Goal: Complete application form

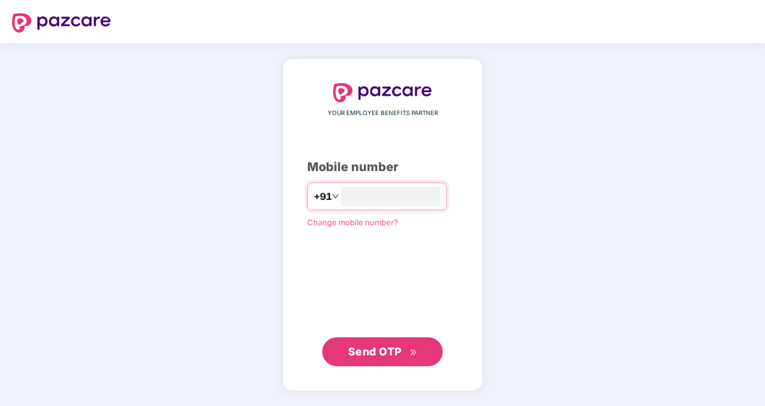
type input "**********"
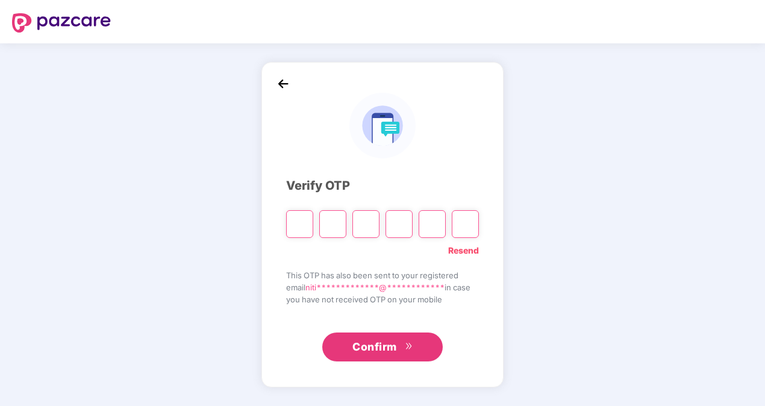
type input "*"
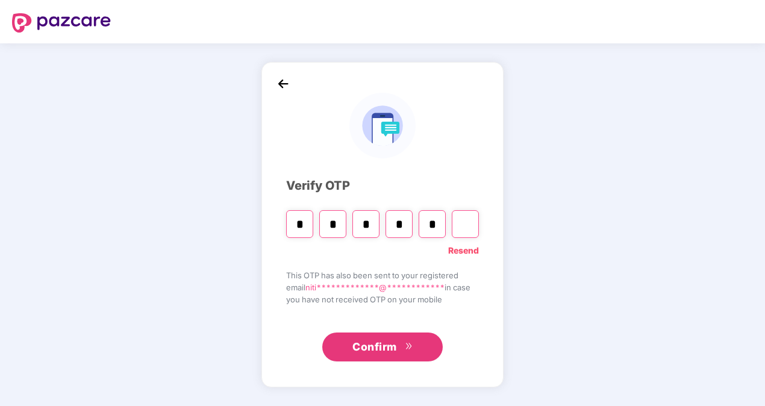
type input "*"
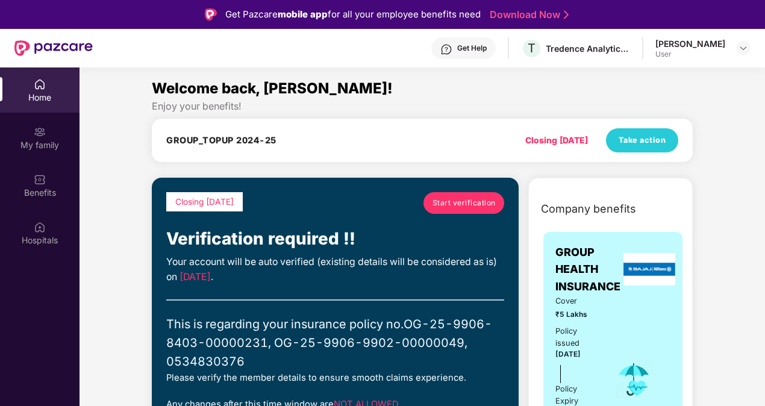
click at [489, 83] on div "Welcome back, [PERSON_NAME]!" at bounding box center [422, 88] width 541 height 23
click at [25, 142] on div "My family" at bounding box center [40, 145] width 80 height 12
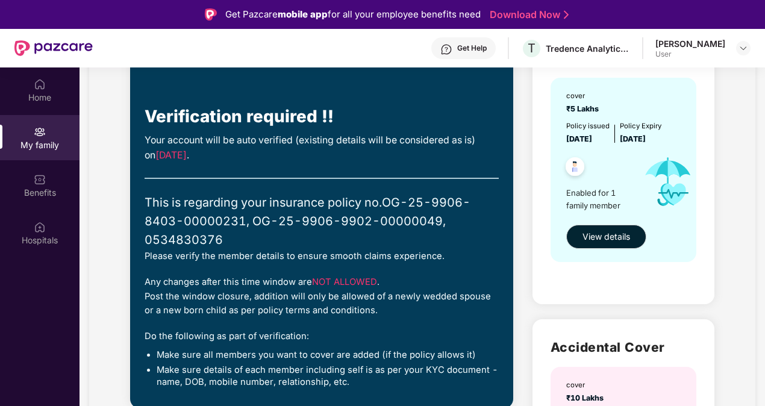
scroll to position [123, 0]
click at [604, 238] on span "View details" at bounding box center [607, 236] width 48 height 13
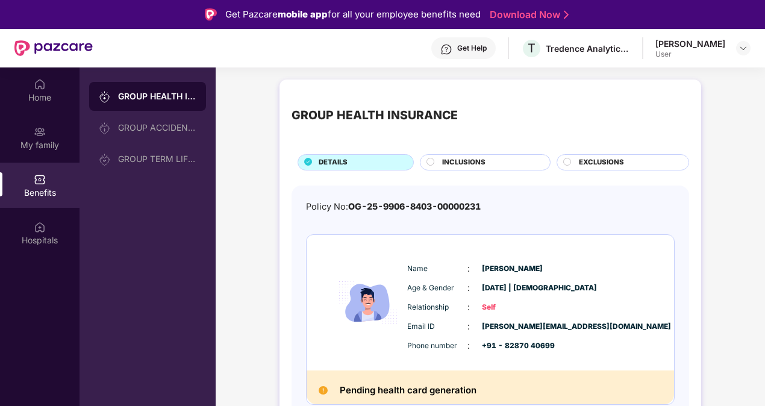
scroll to position [5, 0]
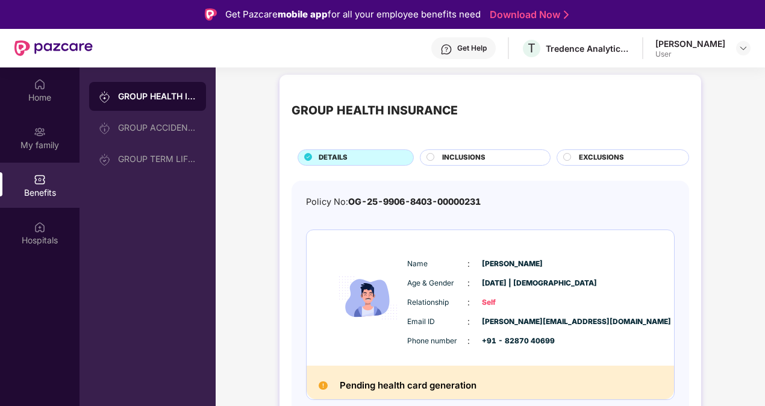
click at [475, 152] on span "INCLUSIONS" at bounding box center [463, 157] width 43 height 11
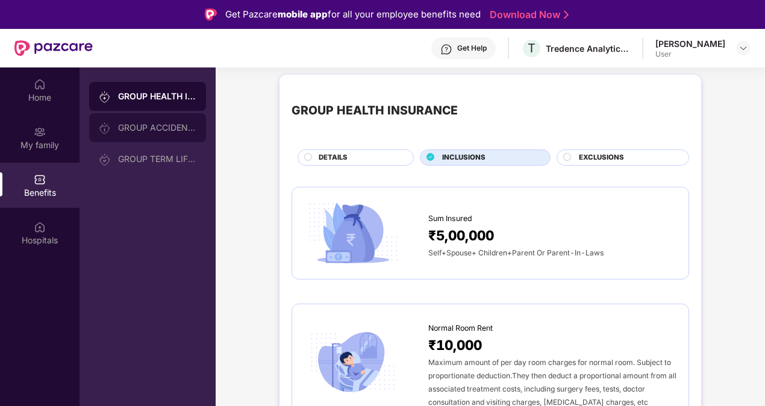
click at [148, 131] on div "GROUP ACCIDENTAL INSURANCE" at bounding box center [157, 128] width 78 height 10
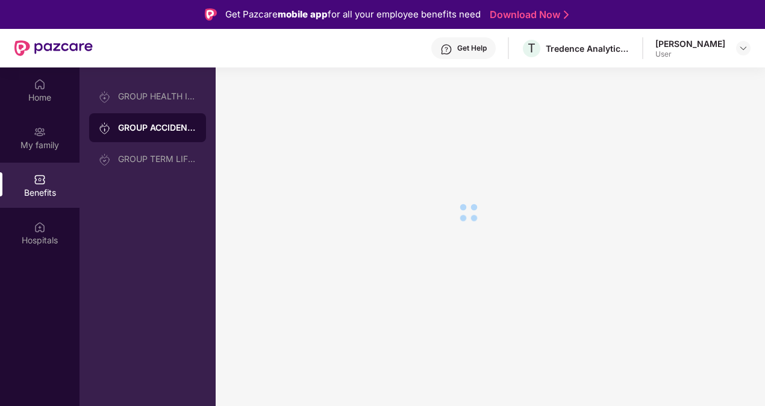
scroll to position [0, 0]
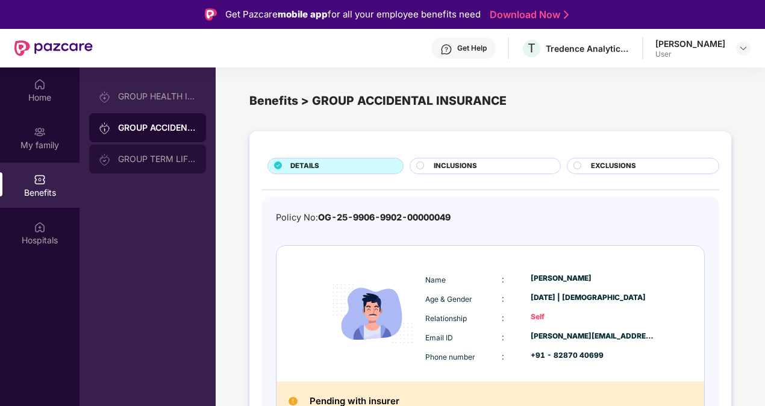
click at [158, 162] on div "GROUP TERM LIFE INSURANCE" at bounding box center [157, 159] width 78 height 10
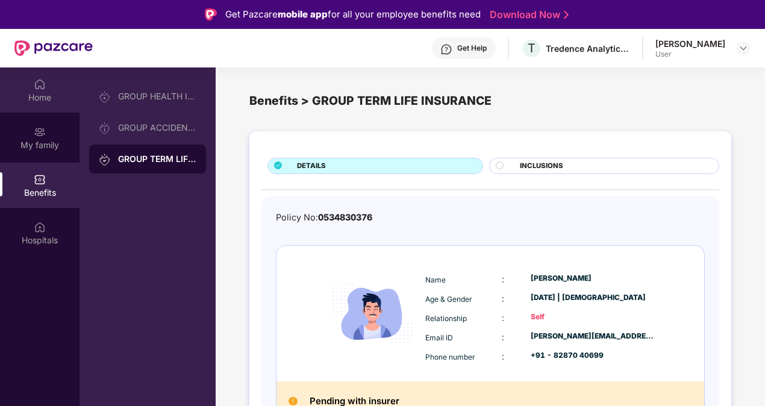
click at [48, 84] on div "Home" at bounding box center [40, 89] width 80 height 45
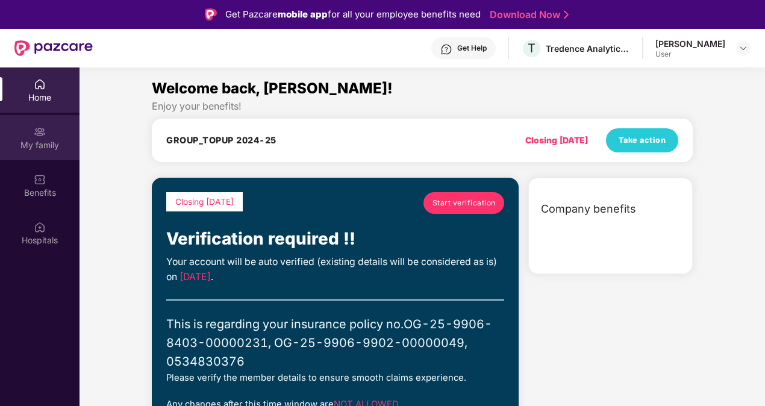
click at [42, 133] on img at bounding box center [40, 132] width 12 height 12
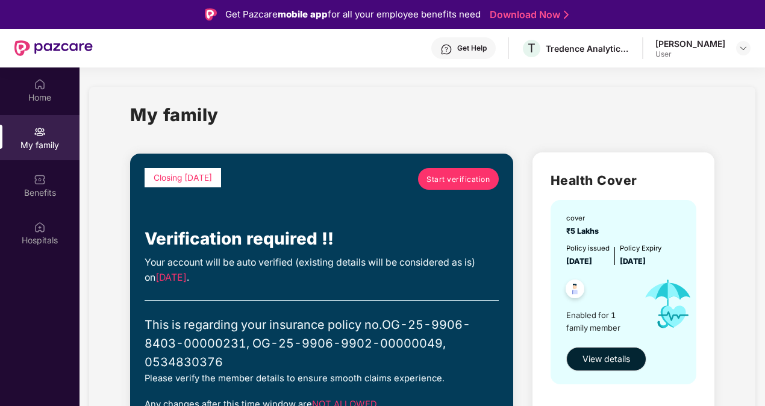
click at [445, 177] on span "Start verification" at bounding box center [458, 179] width 63 height 11
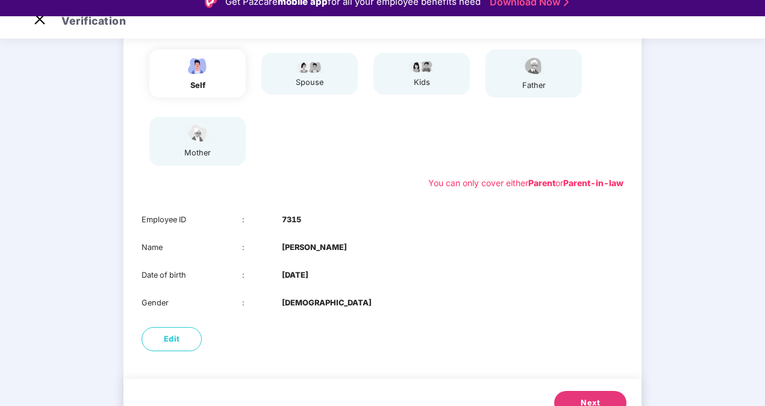
scroll to position [169, 0]
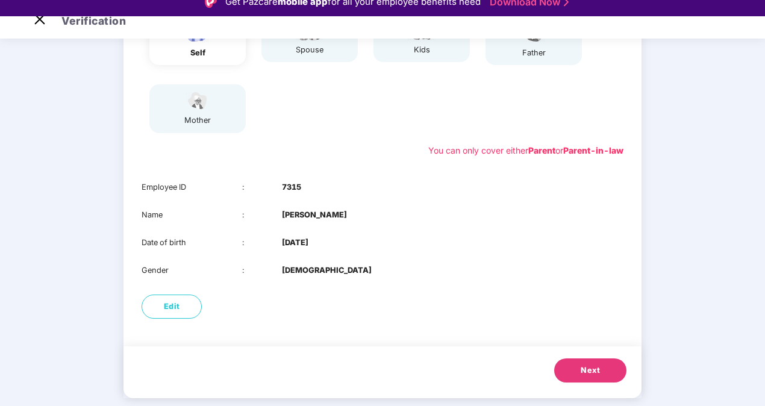
click at [576, 377] on button "Next" at bounding box center [590, 371] width 72 height 24
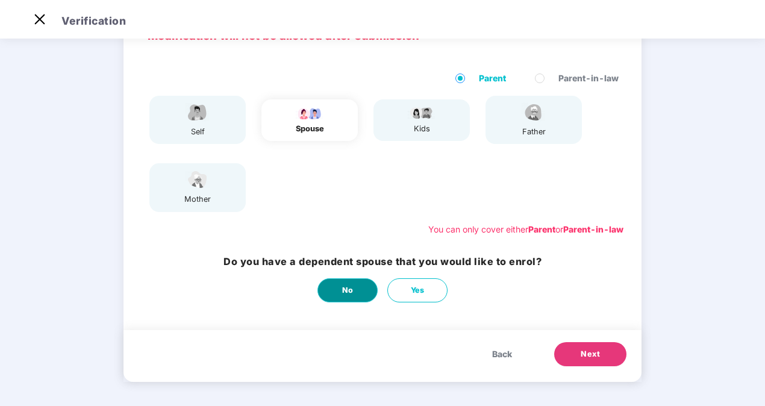
click at [345, 290] on span "No" at bounding box center [347, 290] width 11 height 12
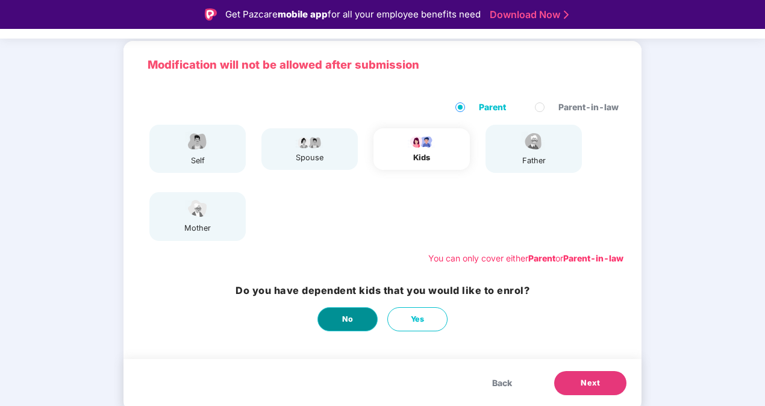
click at [347, 310] on button "No" at bounding box center [348, 319] width 60 height 24
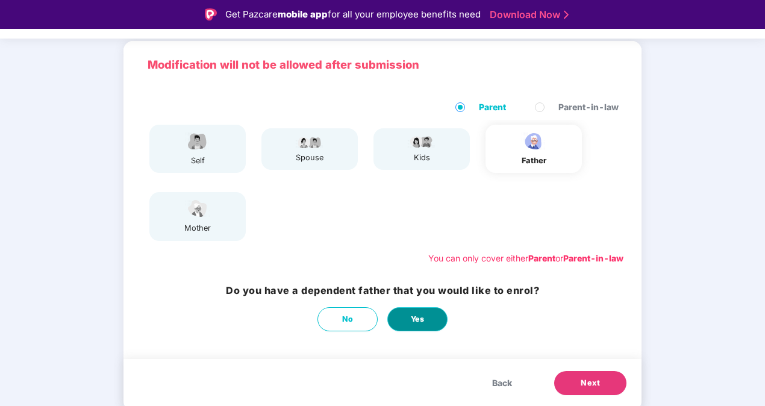
click at [430, 316] on button "Yes" at bounding box center [417, 319] width 60 height 24
select select "****"
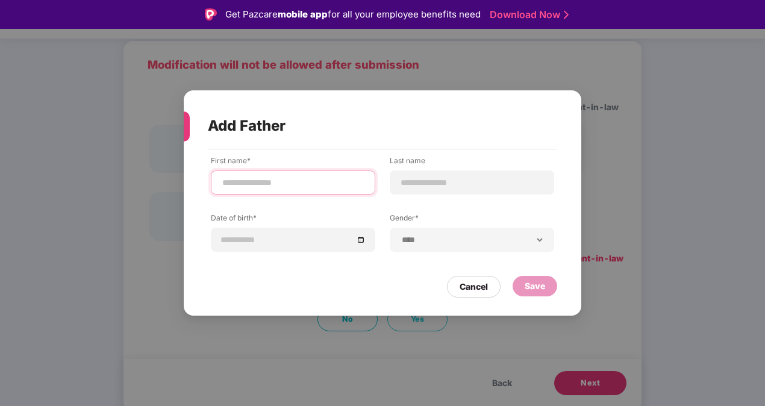
click at [286, 184] on input at bounding box center [293, 183] width 144 height 13
type input "***"
click at [450, 182] on input at bounding box center [472, 183] width 144 height 13
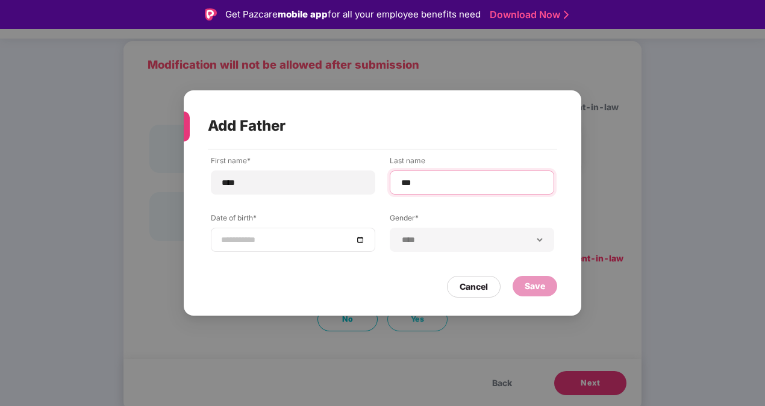
type input "***"
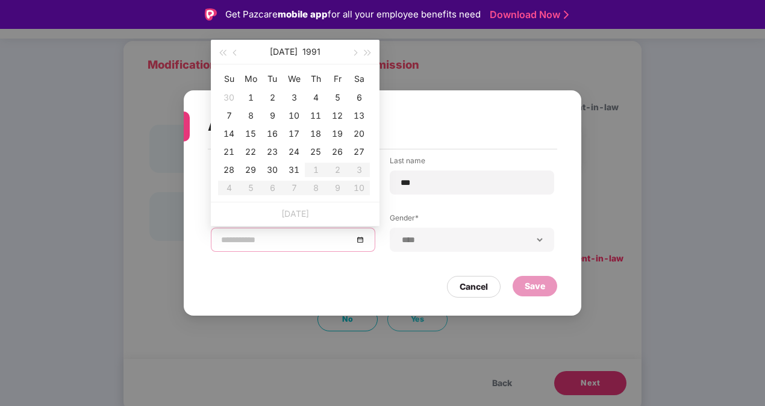
click at [286, 233] on input at bounding box center [287, 239] width 132 height 13
click at [265, 246] on input at bounding box center [287, 239] width 132 height 13
type input "**********"
click at [239, 49] on button "button" at bounding box center [235, 52] width 13 height 24
click at [223, 54] on span "button" at bounding box center [222, 53] width 6 height 6
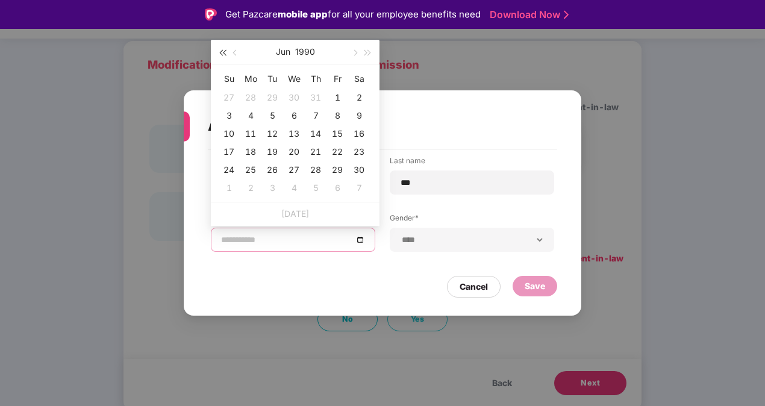
click at [223, 54] on span "button" at bounding box center [222, 53] width 6 height 6
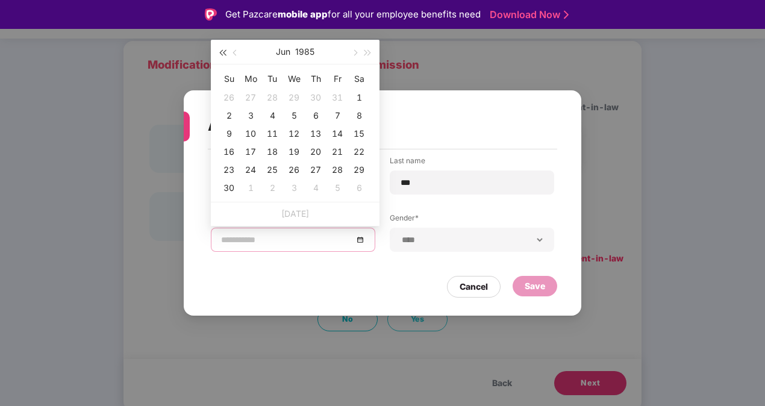
click at [223, 54] on span "button" at bounding box center [222, 53] width 6 height 6
drag, startPoint x: 223, startPoint y: 54, endPoint x: 304, endPoint y: 49, distance: 80.9
click at [304, 49] on div "[DATE]" at bounding box center [295, 52] width 169 height 25
click at [304, 49] on button "1984" at bounding box center [305, 52] width 20 height 24
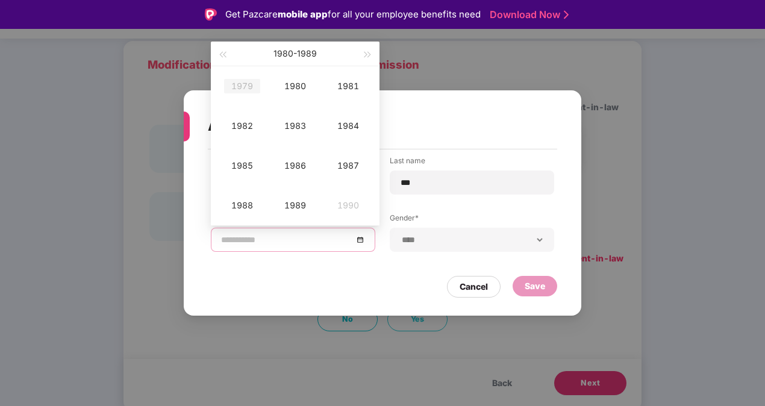
type input "**********"
click at [221, 51] on button "button" at bounding box center [222, 54] width 13 height 24
type input "**********"
click at [341, 127] on div "1964" at bounding box center [348, 126] width 36 height 14
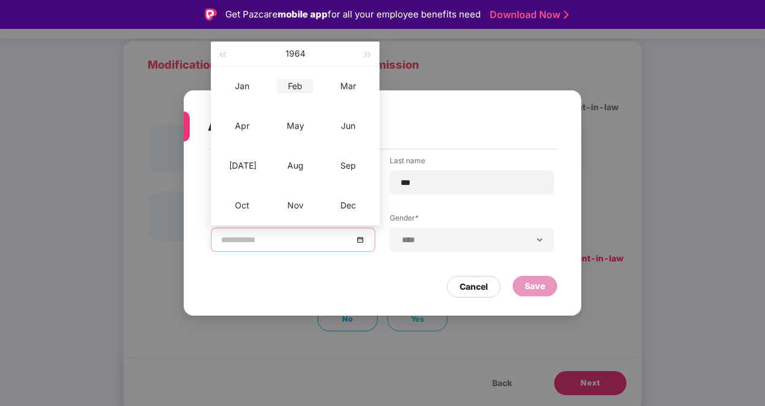
type input "**********"
click at [301, 88] on div "Feb" at bounding box center [295, 86] width 36 height 14
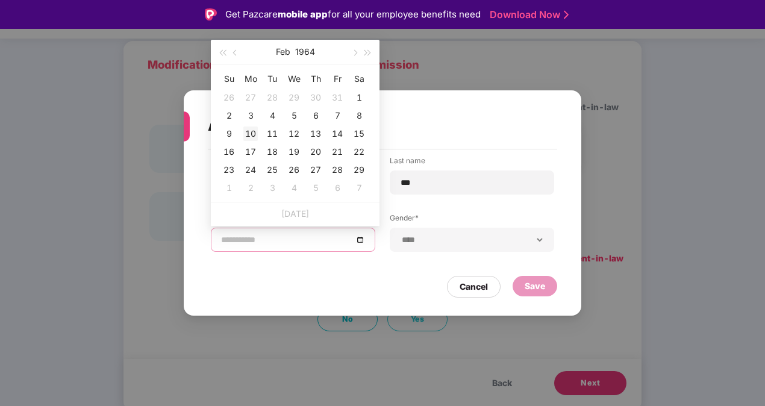
type input "**********"
click at [252, 129] on div "10" at bounding box center [250, 134] width 14 height 14
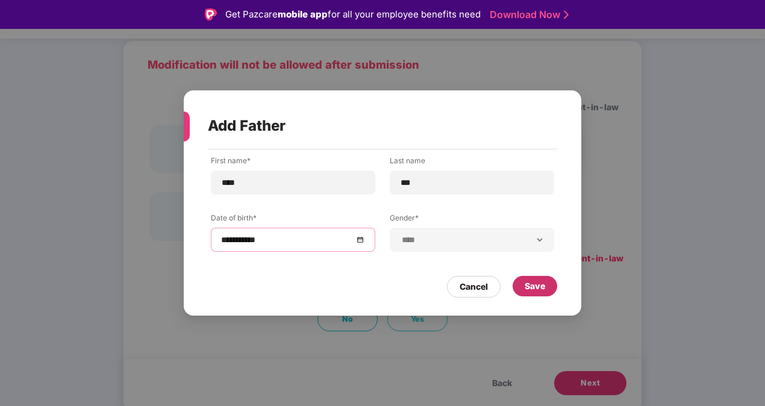
click at [546, 292] on div "Save" at bounding box center [535, 286] width 45 height 20
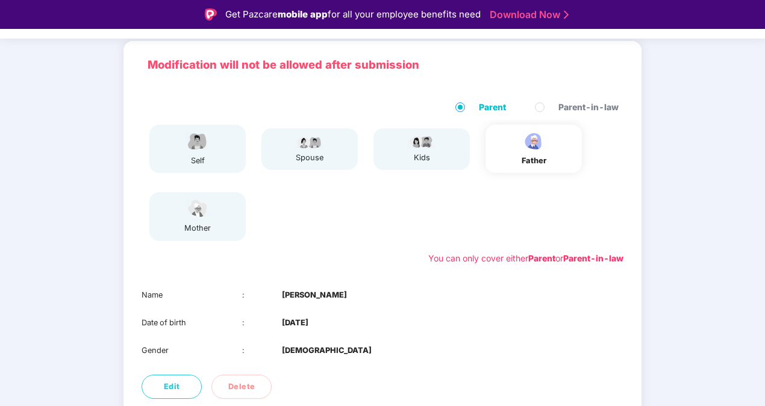
scroll to position [141, 0]
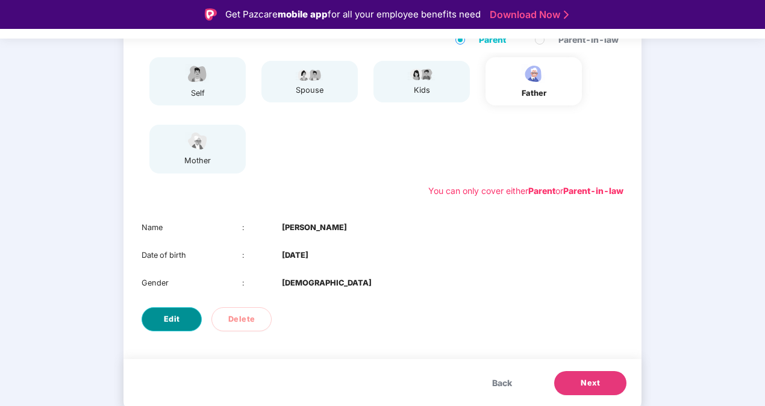
click at [152, 324] on button "Edit" at bounding box center [172, 319] width 60 height 24
select select "****"
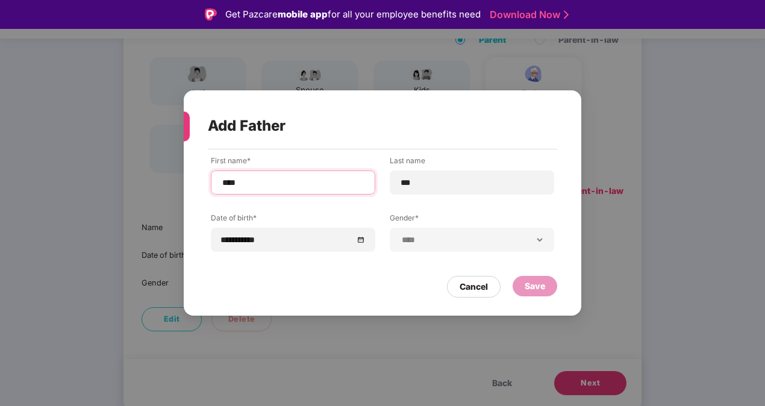
click at [269, 183] on input "***" at bounding box center [293, 183] width 144 height 13
type input "**********"
click at [550, 285] on div "Save" at bounding box center [535, 286] width 45 height 20
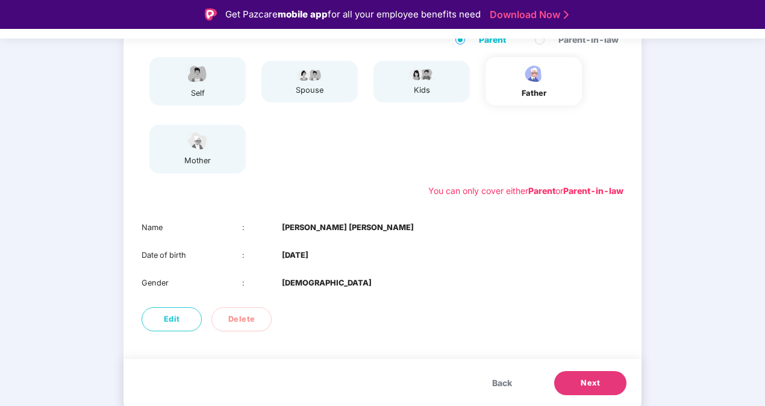
click at [585, 387] on span "Next" at bounding box center [590, 383] width 19 height 12
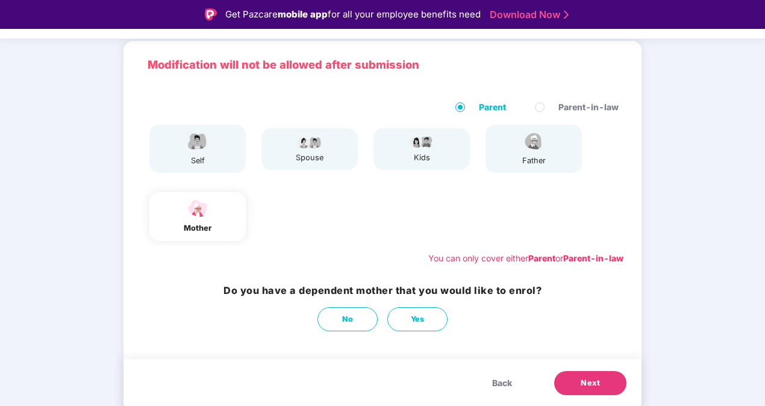
scroll to position [74, 0]
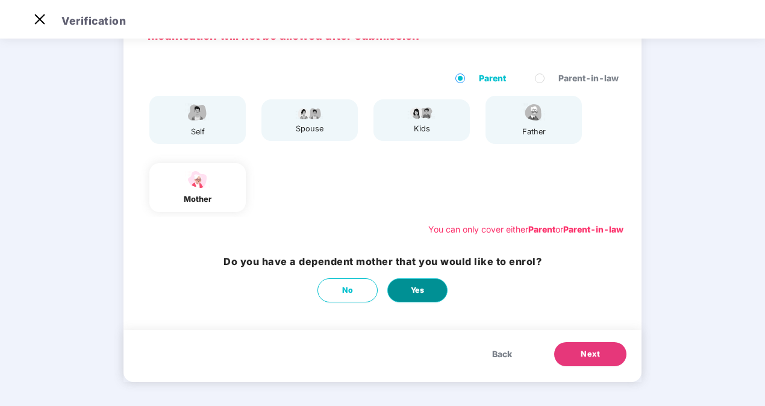
click at [418, 296] on button "Yes" at bounding box center [417, 290] width 60 height 24
select select "******"
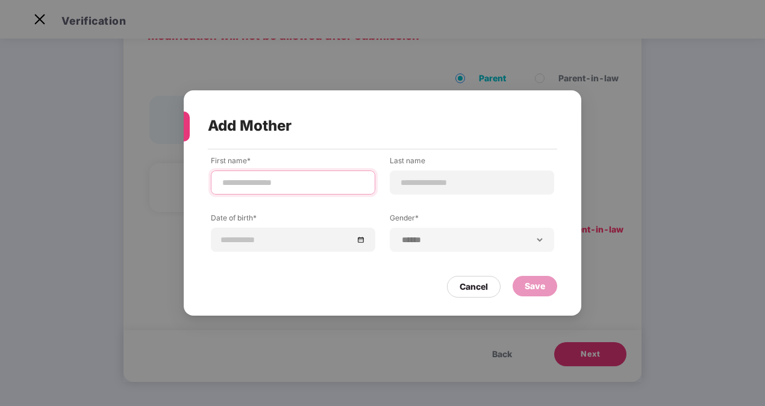
click at [290, 182] on input at bounding box center [293, 183] width 144 height 13
type input "*******"
click at [431, 184] on input at bounding box center [472, 183] width 144 height 13
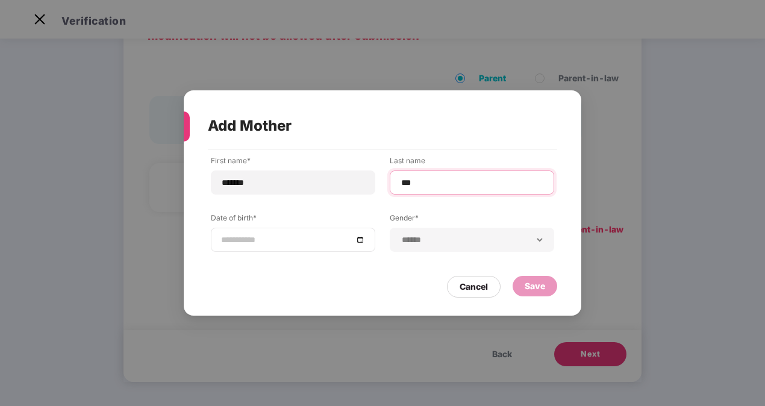
type input "***"
click at [288, 233] on div at bounding box center [293, 240] width 165 height 24
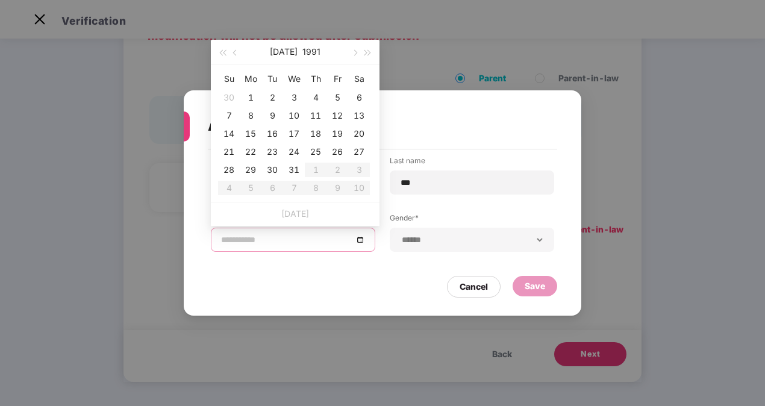
click at [288, 242] on input at bounding box center [287, 239] width 132 height 13
type input "**********"
click at [236, 49] on button "button" at bounding box center [235, 52] width 13 height 24
click at [310, 54] on button "1991" at bounding box center [305, 52] width 18 height 24
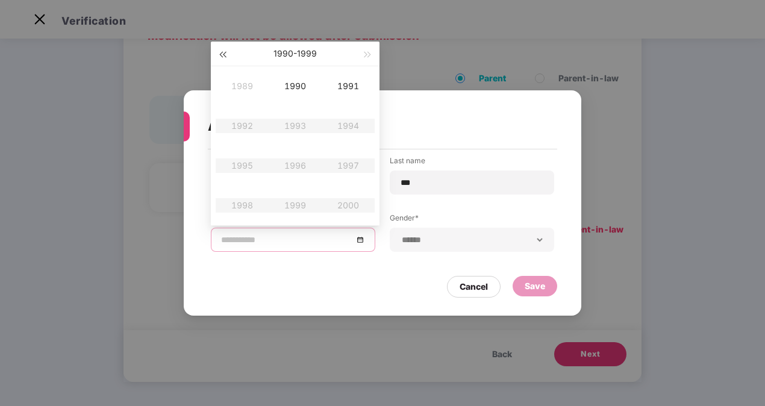
click at [224, 54] on span "button" at bounding box center [222, 55] width 6 height 6
type input "**********"
click at [304, 121] on div "1973" at bounding box center [295, 126] width 36 height 14
type input "**********"
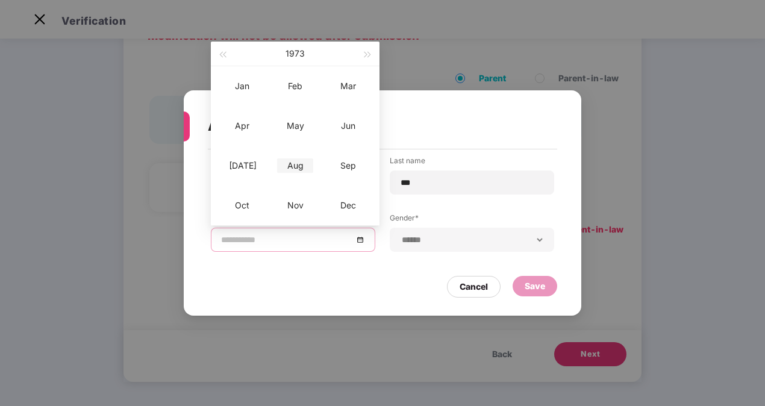
click at [304, 172] on div "Aug" at bounding box center [295, 165] width 36 height 14
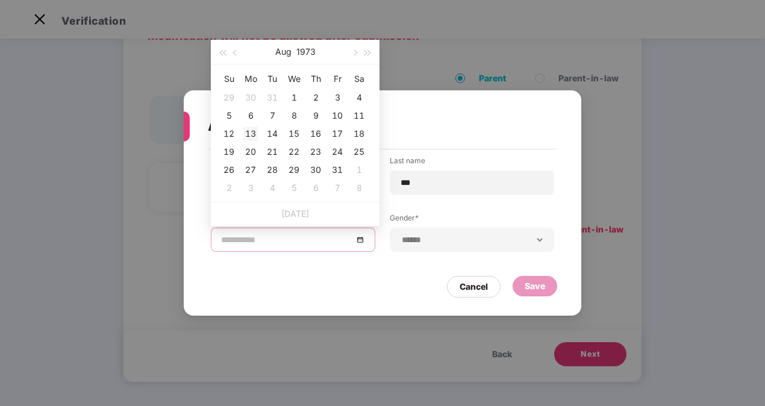
type input "**********"
click at [253, 133] on div "13" at bounding box center [250, 134] width 14 height 14
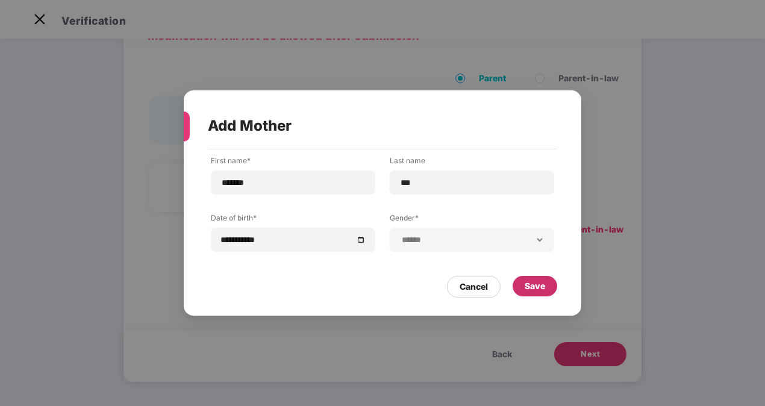
click at [528, 284] on div "Save" at bounding box center [535, 286] width 20 height 13
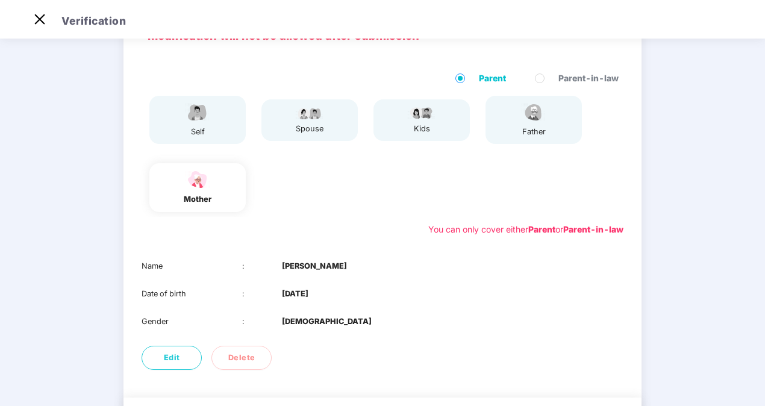
scroll to position [141, 0]
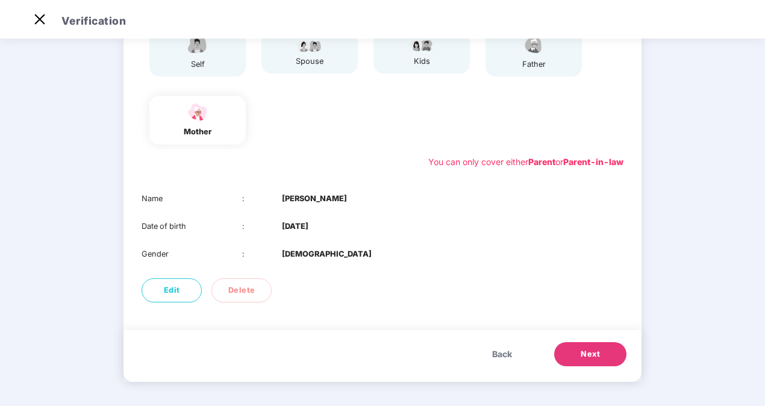
click at [595, 348] on span "Next" at bounding box center [590, 354] width 19 height 12
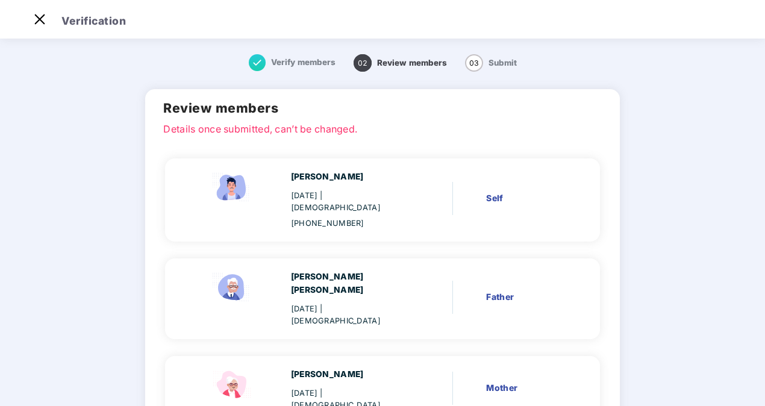
scroll to position [89, 0]
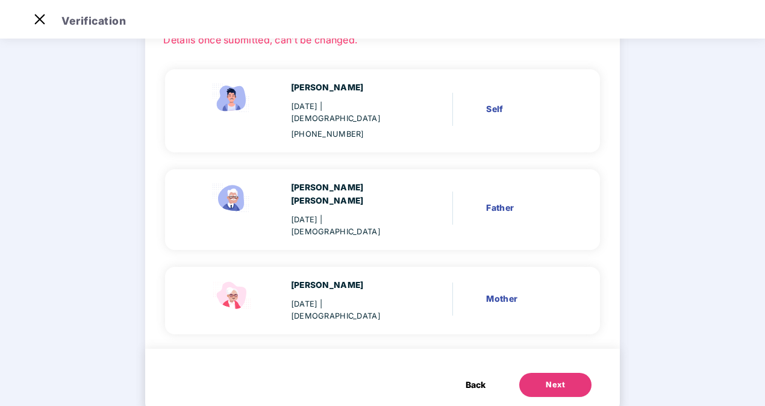
click at [546, 379] on div "Next" at bounding box center [555, 385] width 19 height 12
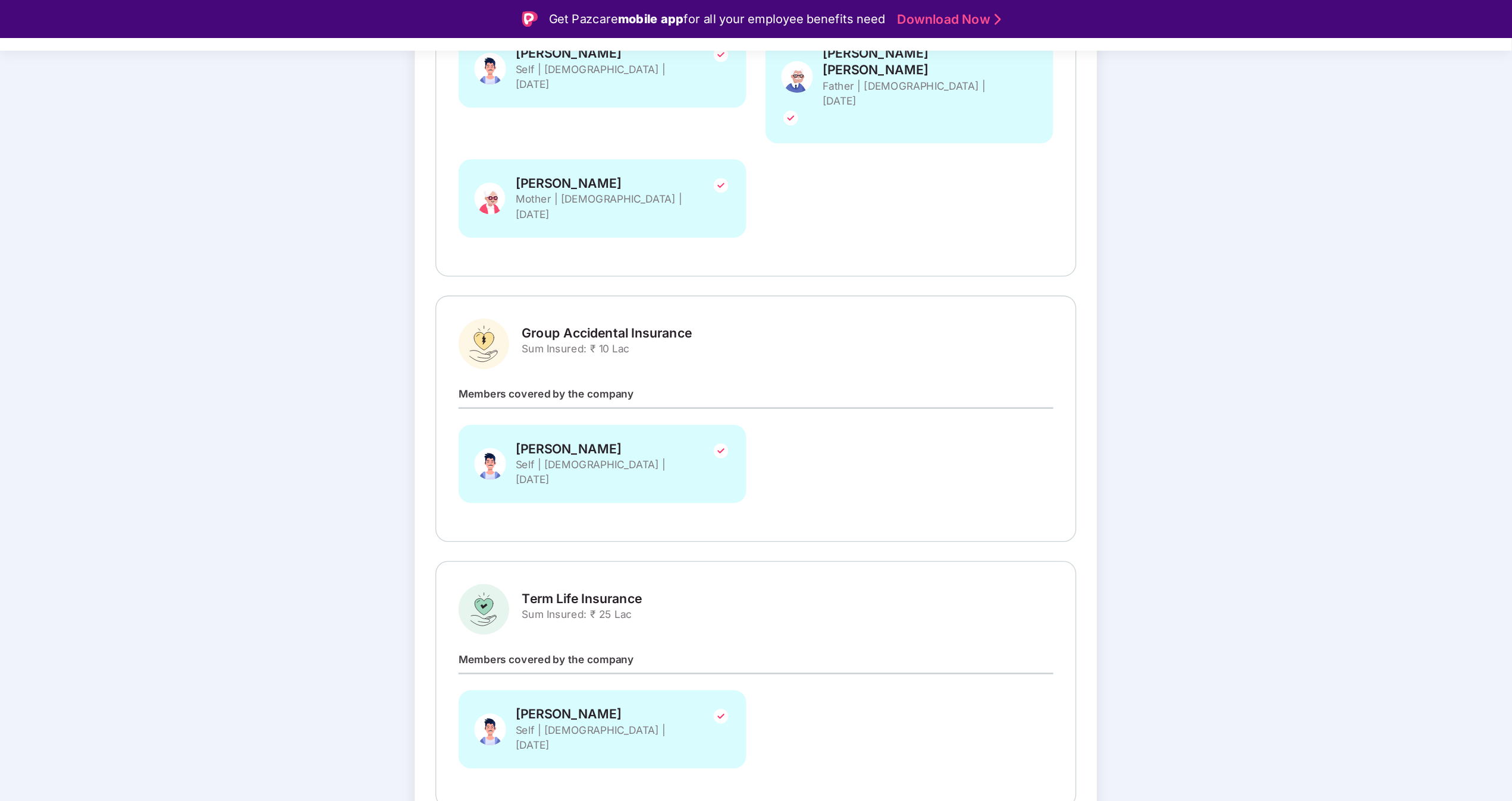
scroll to position [86, 0]
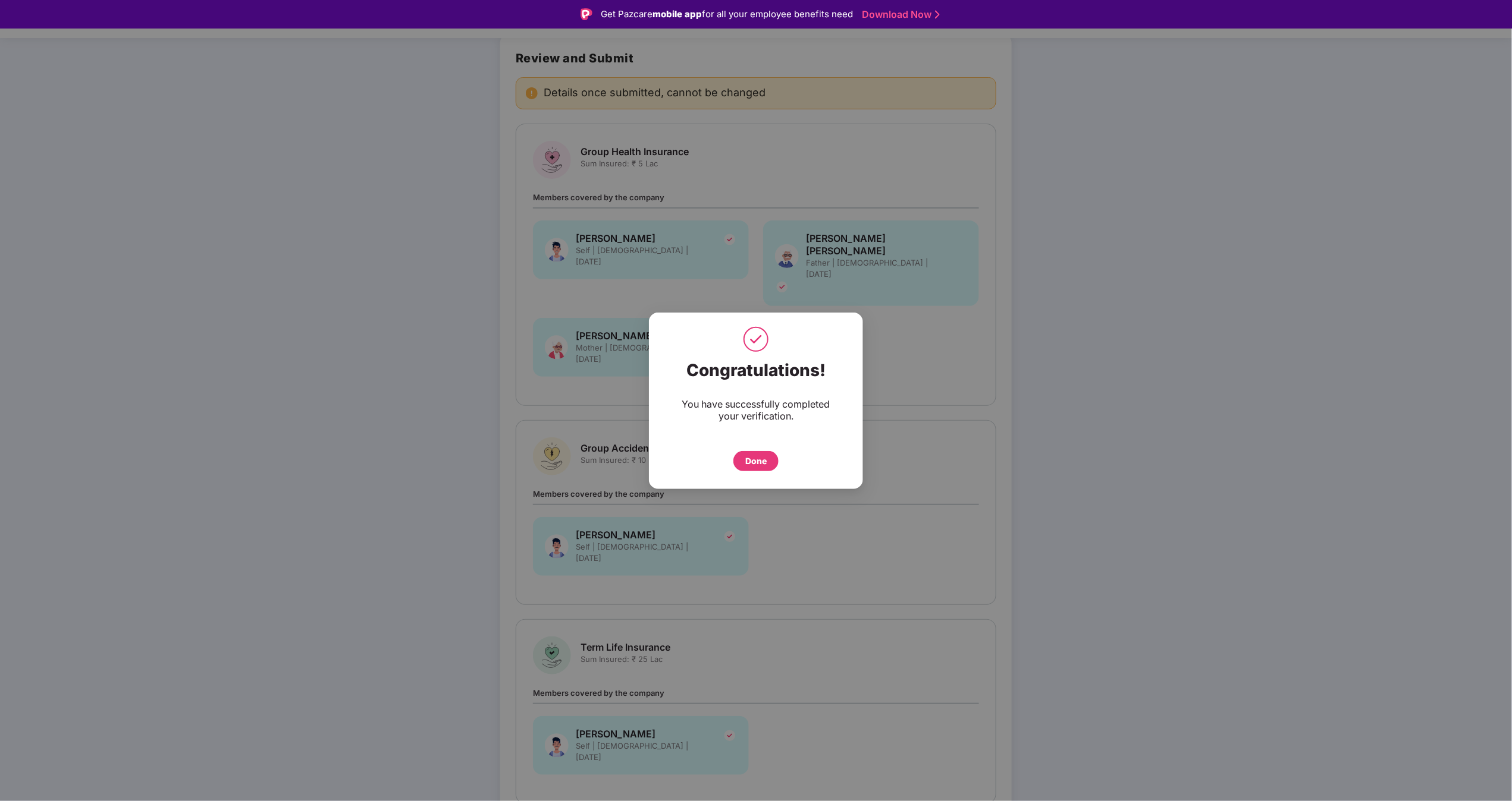
click at [755, 400] on div "Done" at bounding box center [756, 461] width 22 height 13
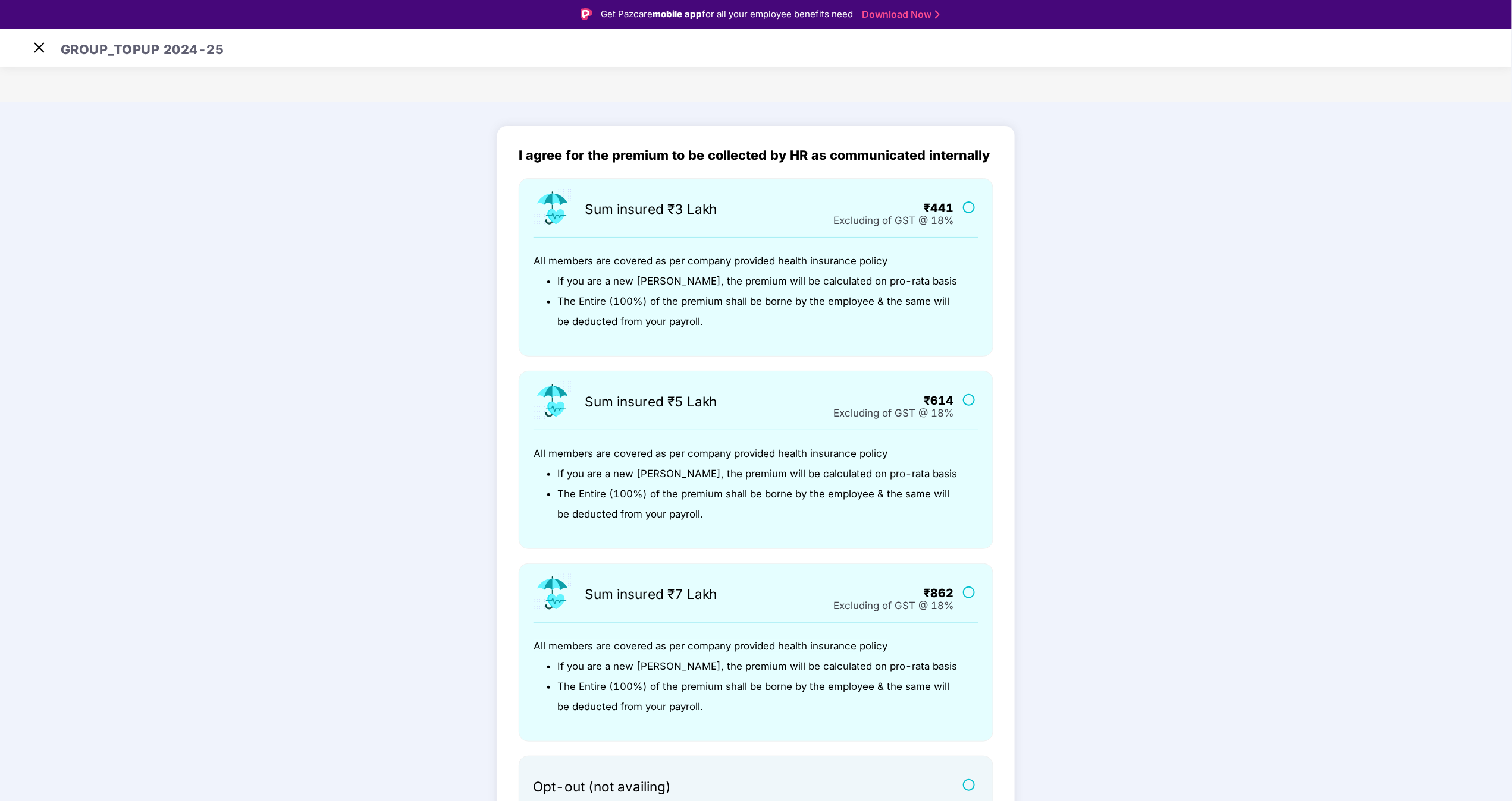
scroll to position [109, 0]
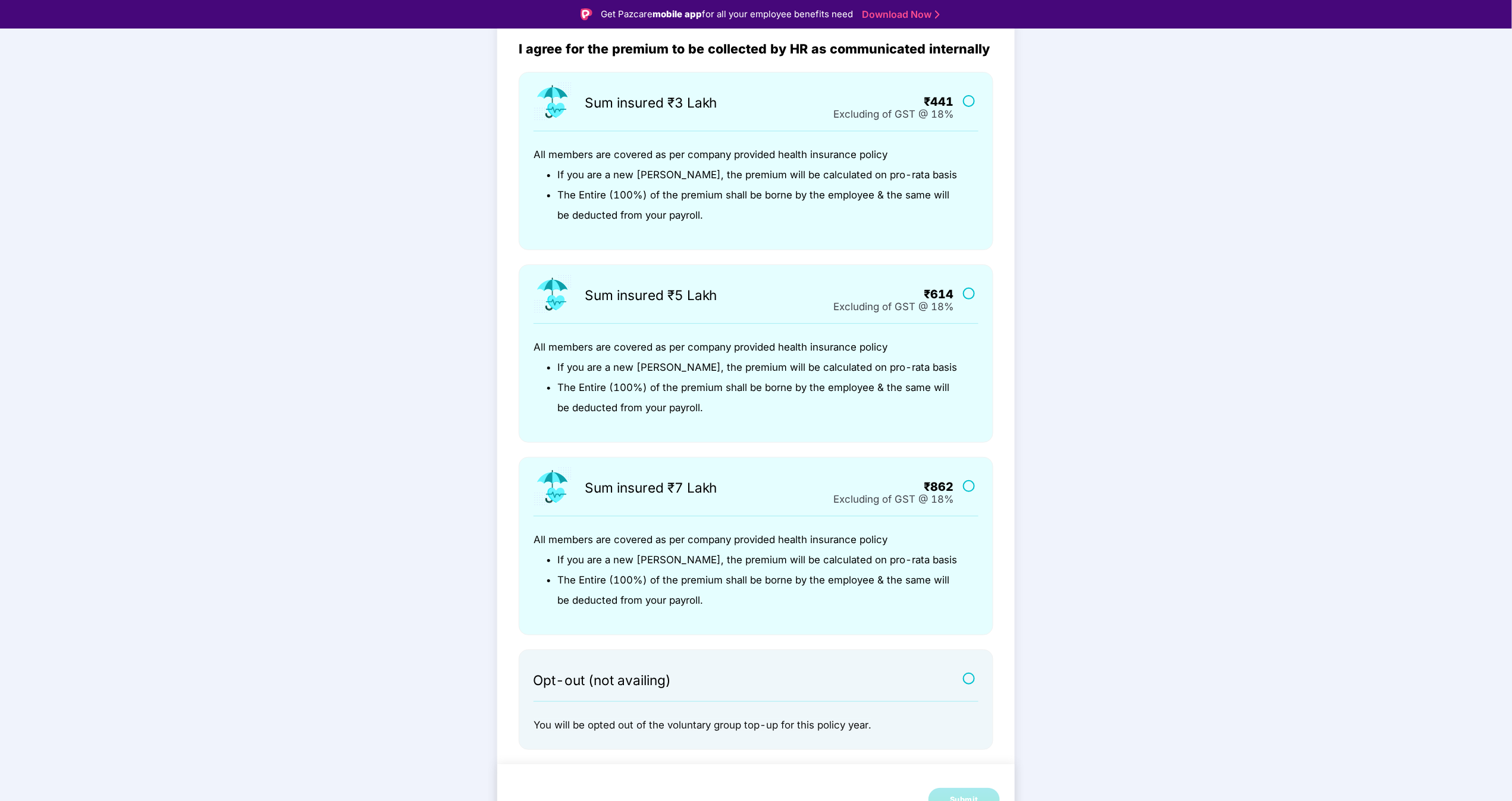
click at [755, 400] on label at bounding box center [970, 679] width 15 height 10
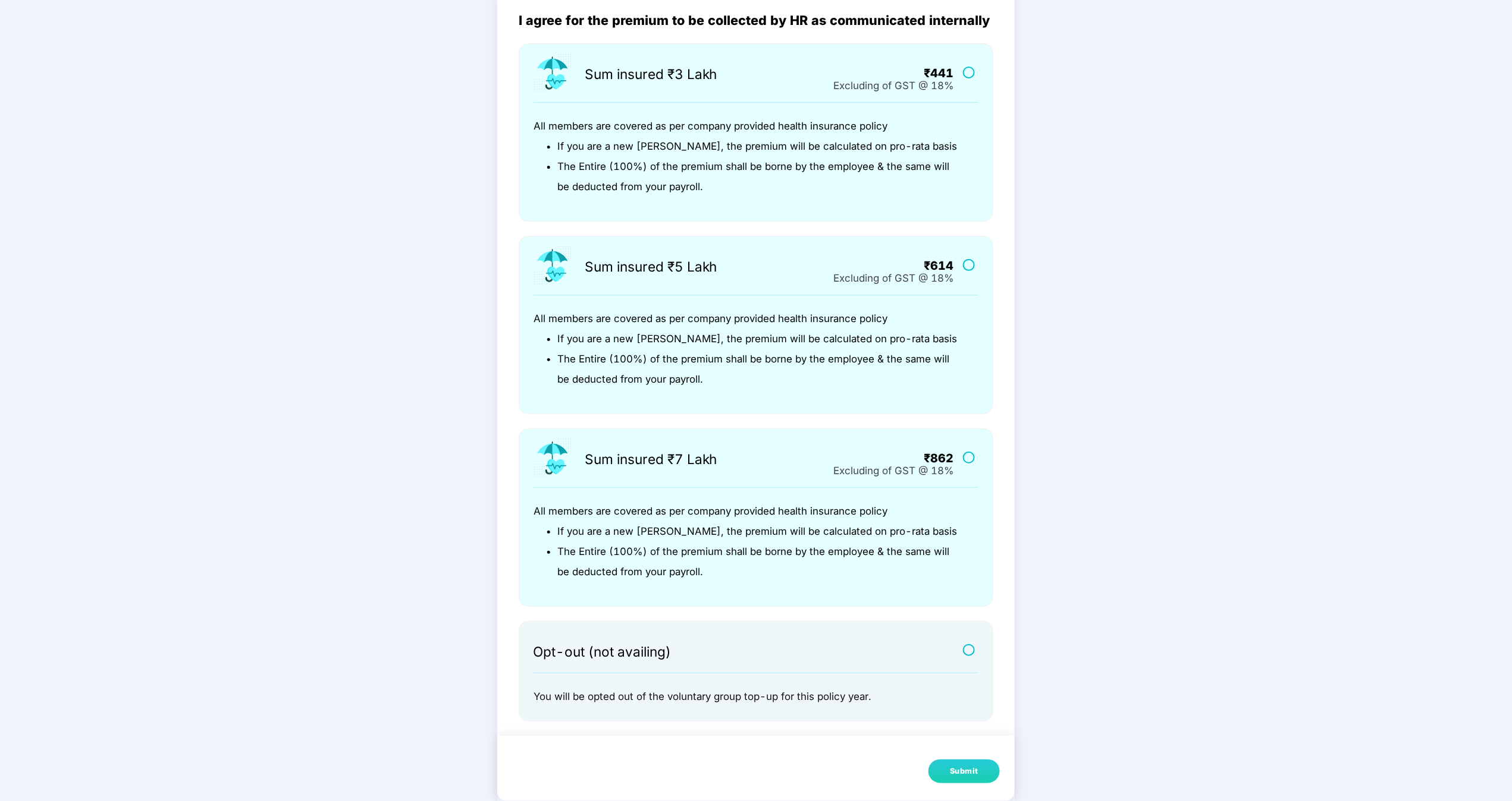
click at [755, 400] on div "Submit" at bounding box center [963, 771] width 29 height 12
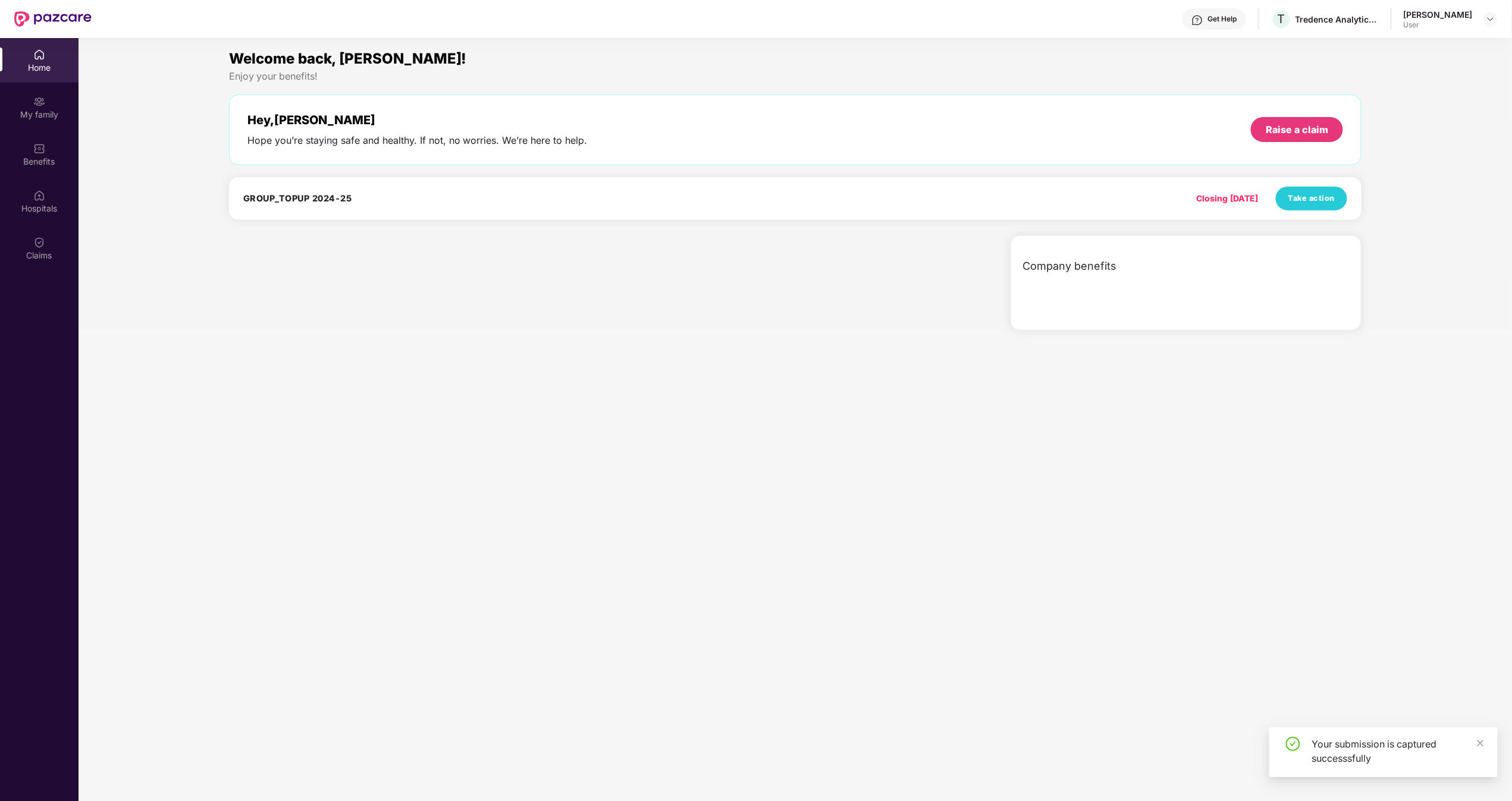
scroll to position [0, 0]
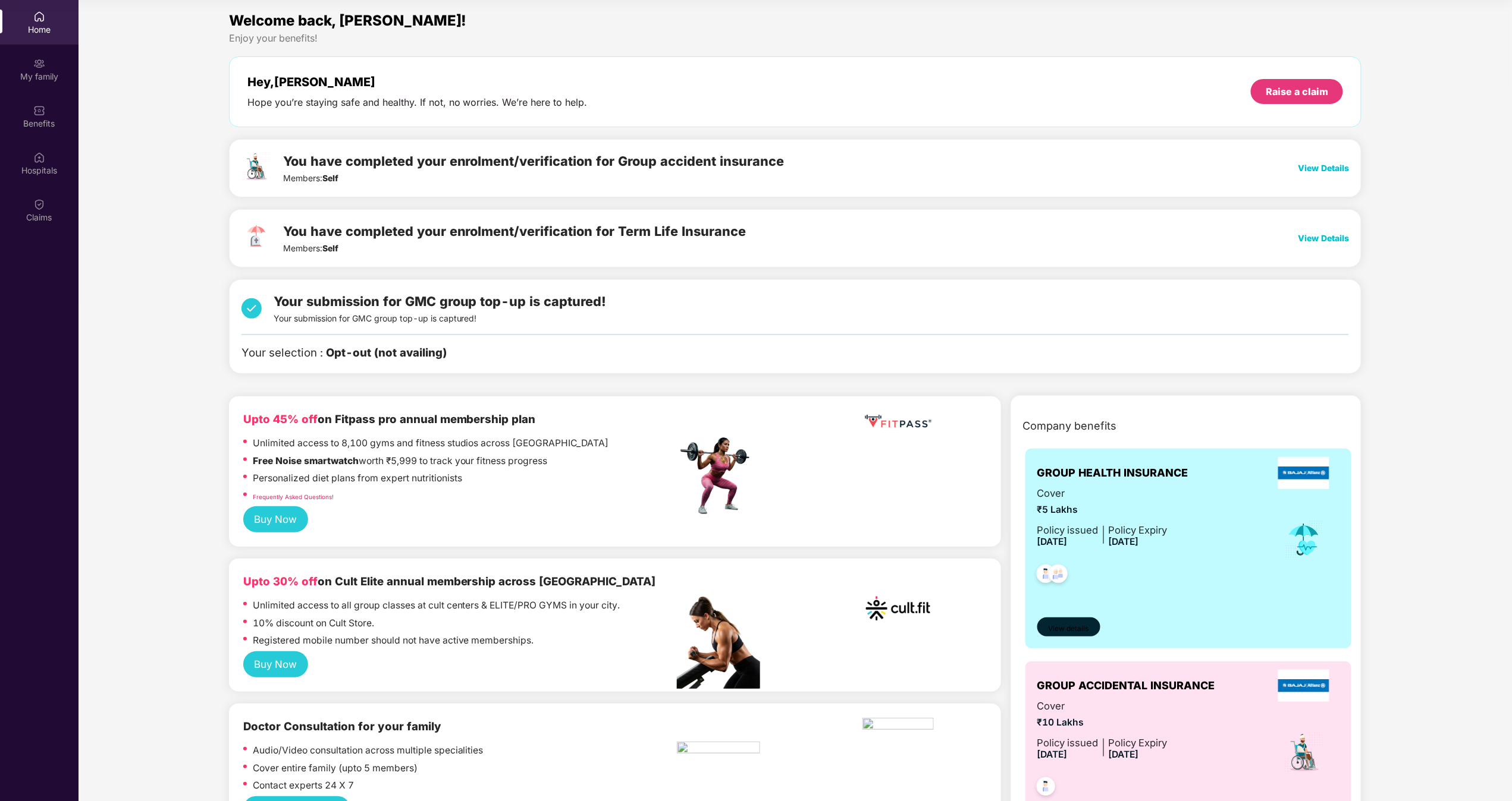
click at [755, 400] on span "View details" at bounding box center [1068, 628] width 40 height 11
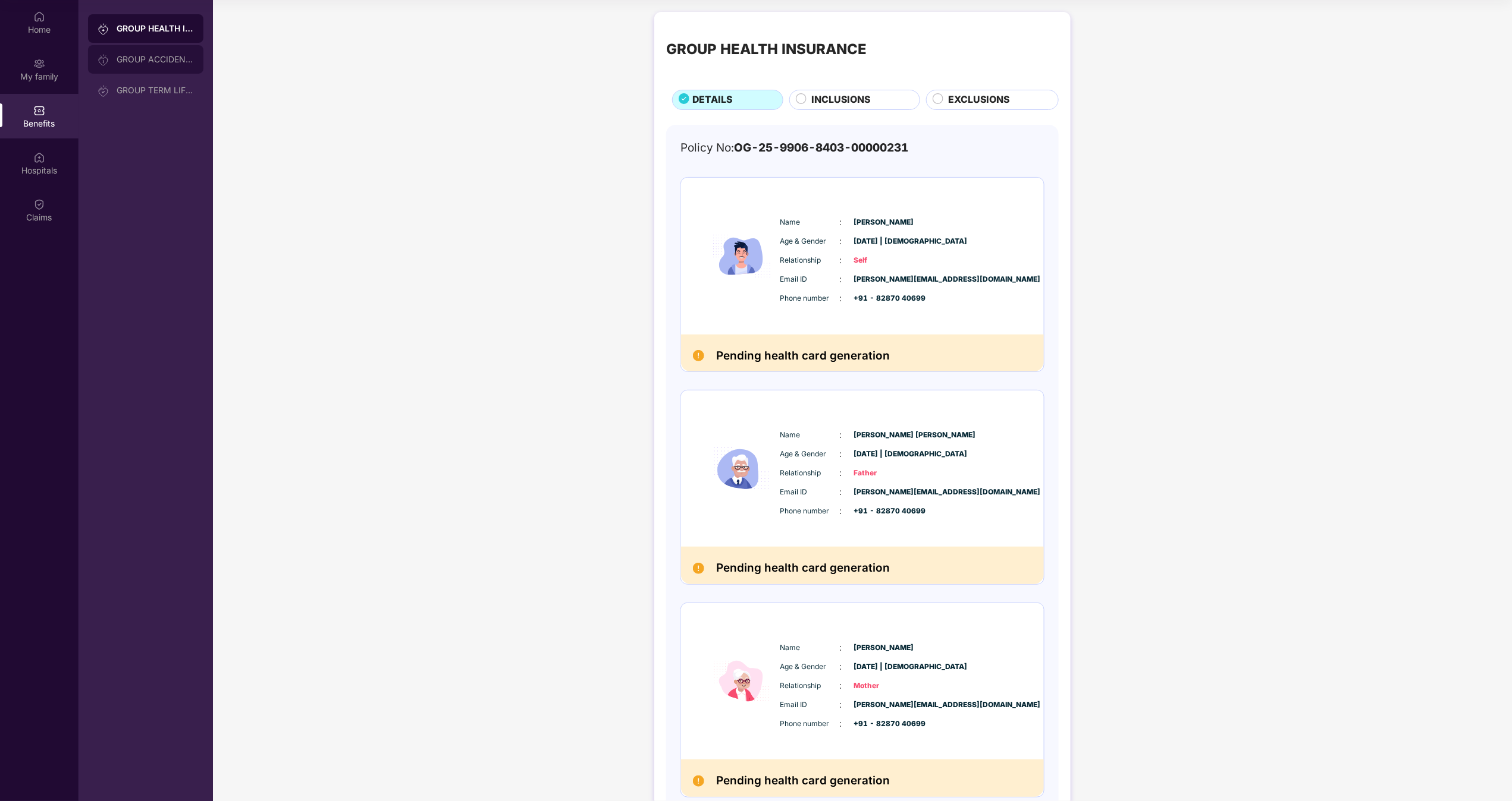
click at [156, 59] on div "GROUP ACCIDENTAL INSURANCE" at bounding box center [155, 59] width 77 height 10
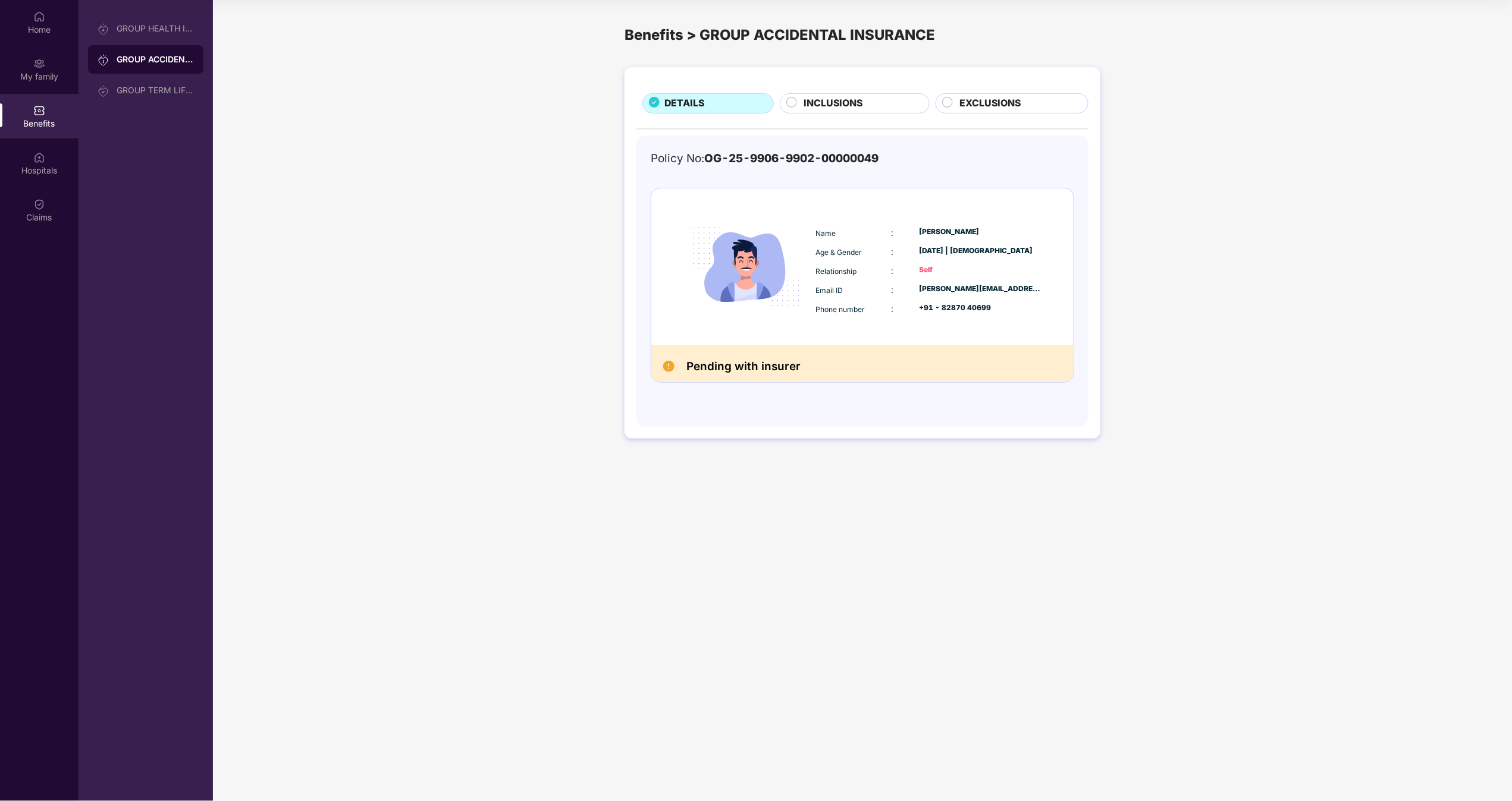
click at [755, 100] on span "INCLUSIONS" at bounding box center [833, 104] width 59 height 15
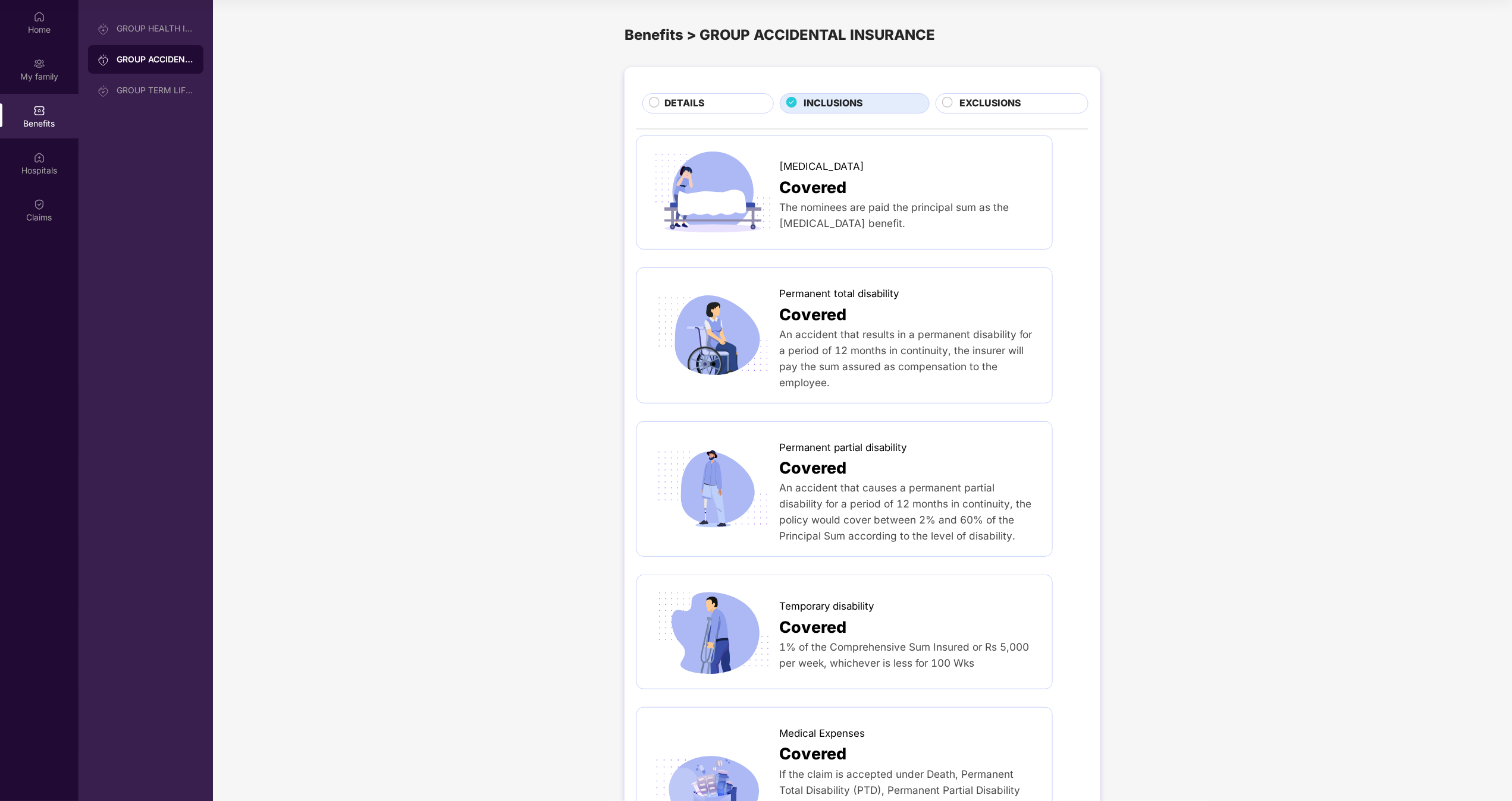
click at [755, 95] on div "EXCLUSIONS" at bounding box center [1012, 104] width 153 height 20
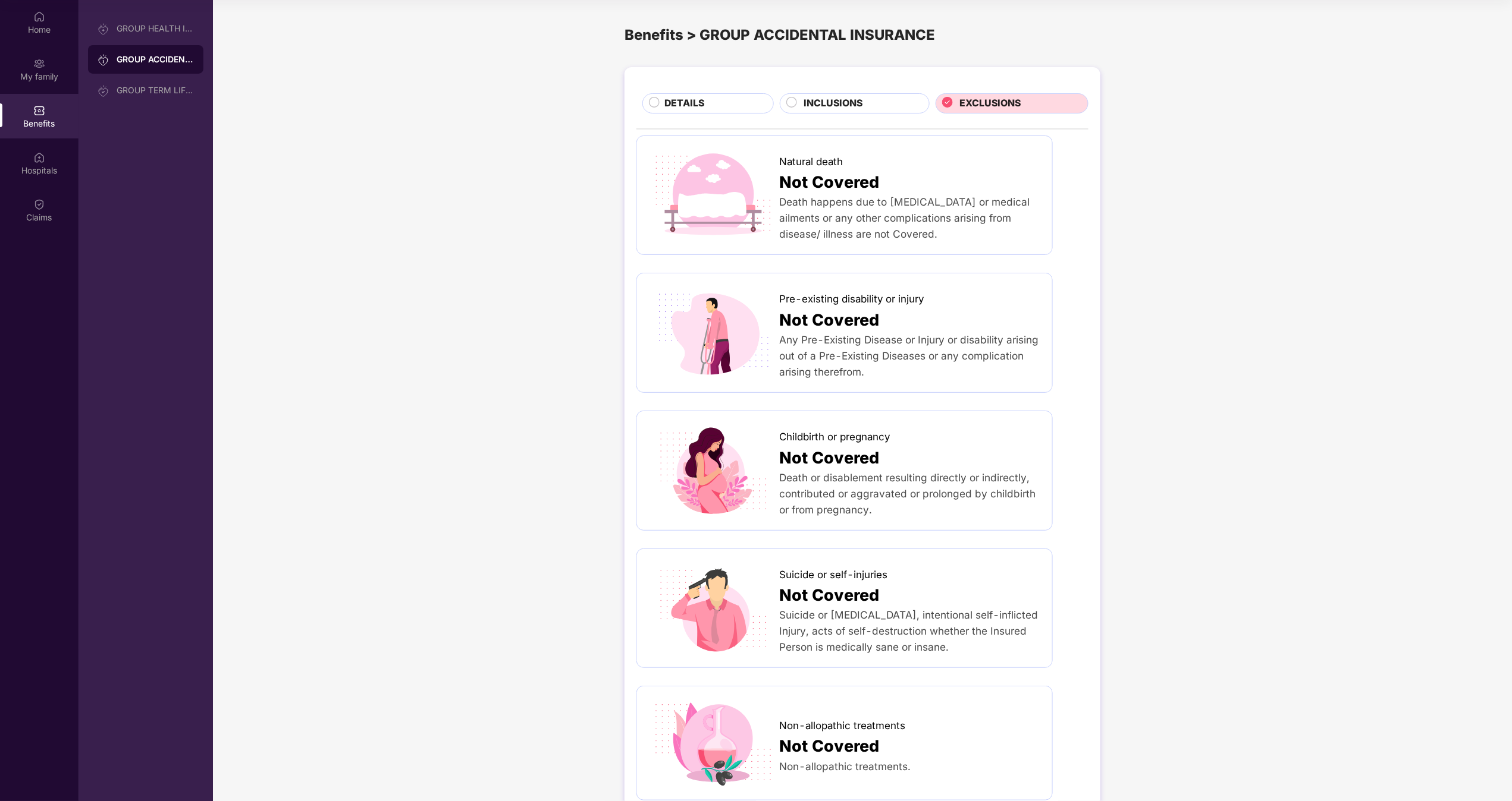
click at [717, 98] on div "DETAILS" at bounding box center [714, 105] width 109 height 17
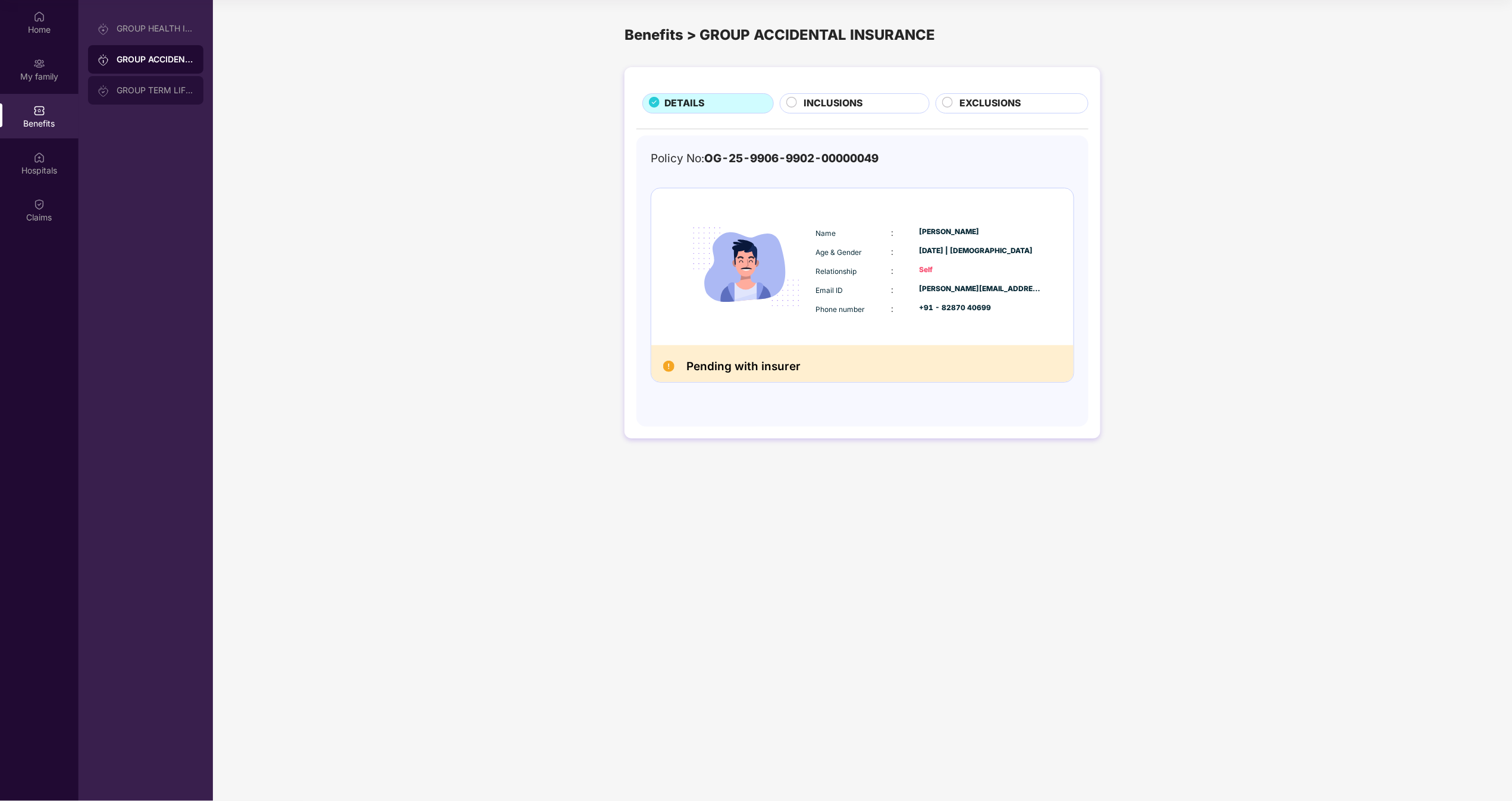
click at [143, 98] on div "GROUP TERM LIFE INSURANCE" at bounding box center [145, 90] width 115 height 29
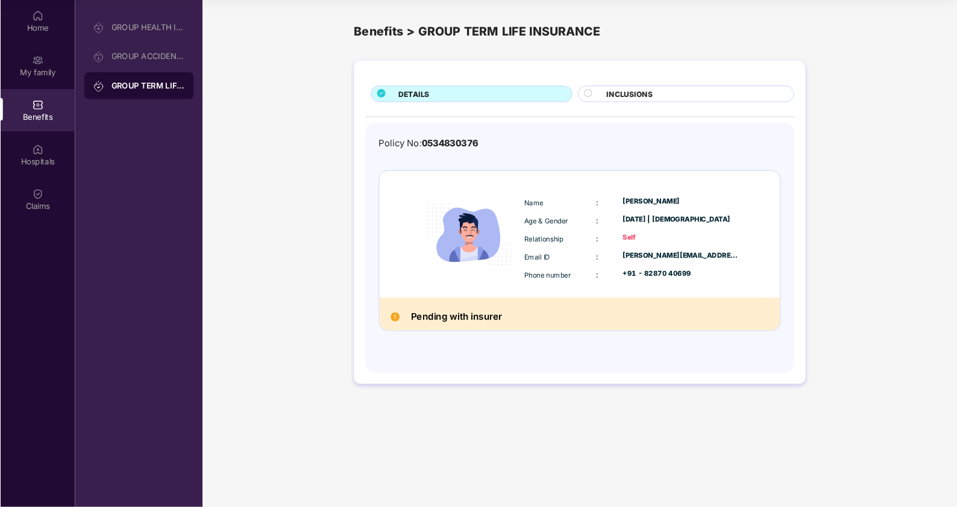
scroll to position [67, 0]
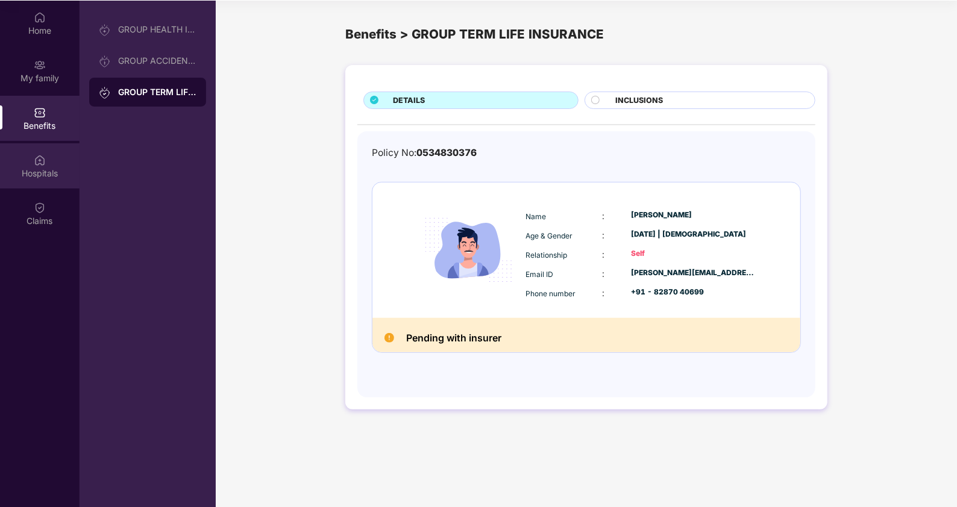
click at [45, 169] on div "Hospitals" at bounding box center [40, 174] width 80 height 12
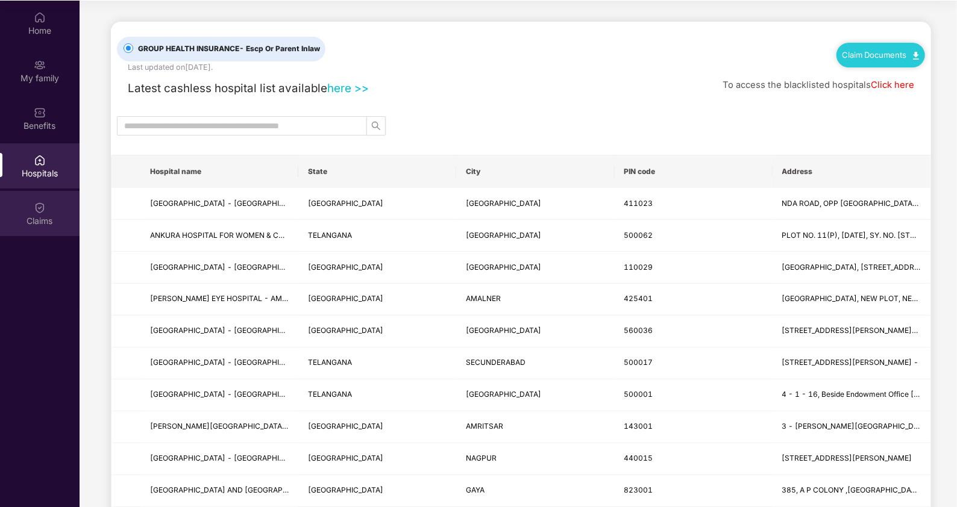
click at [31, 199] on div "Claims" at bounding box center [40, 213] width 80 height 45
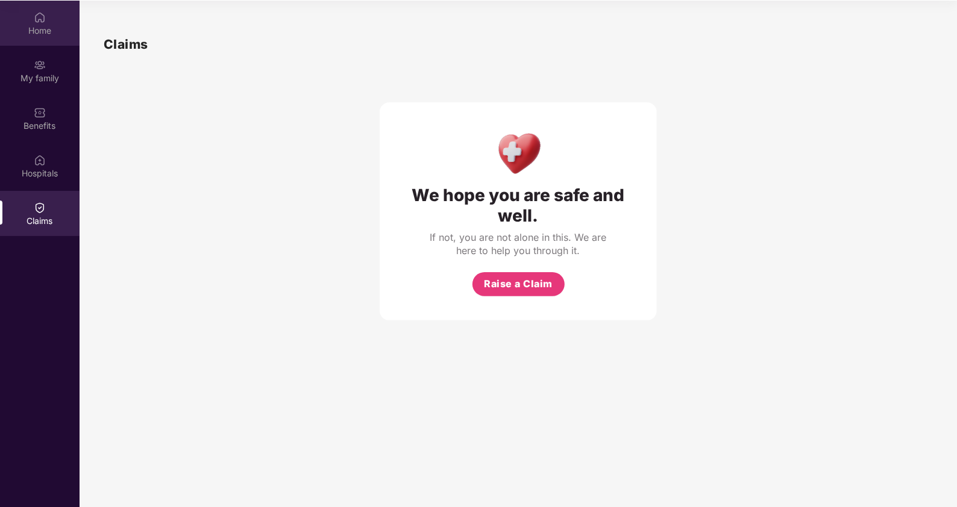
click at [21, 18] on div "Home" at bounding box center [40, 23] width 80 height 45
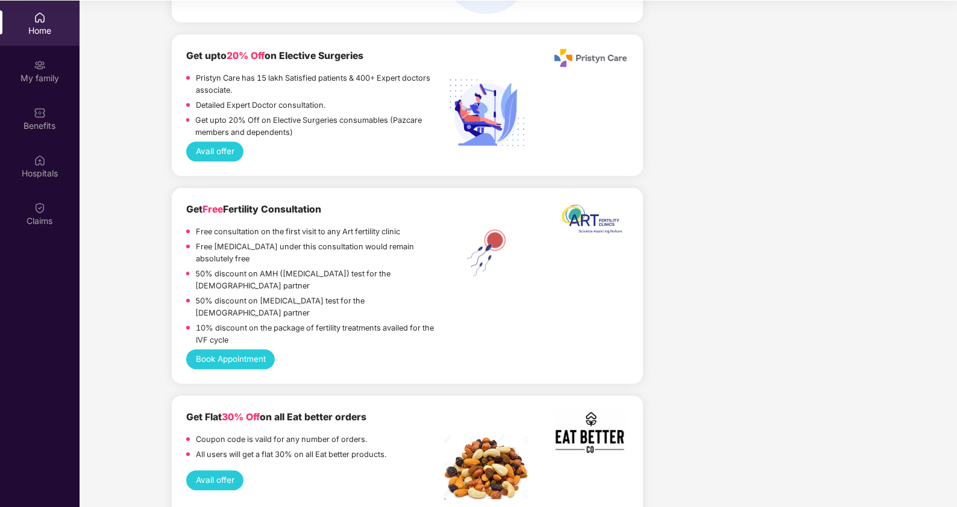
scroll to position [1975, 0]
click at [49, 199] on div "Claims" at bounding box center [40, 213] width 80 height 45
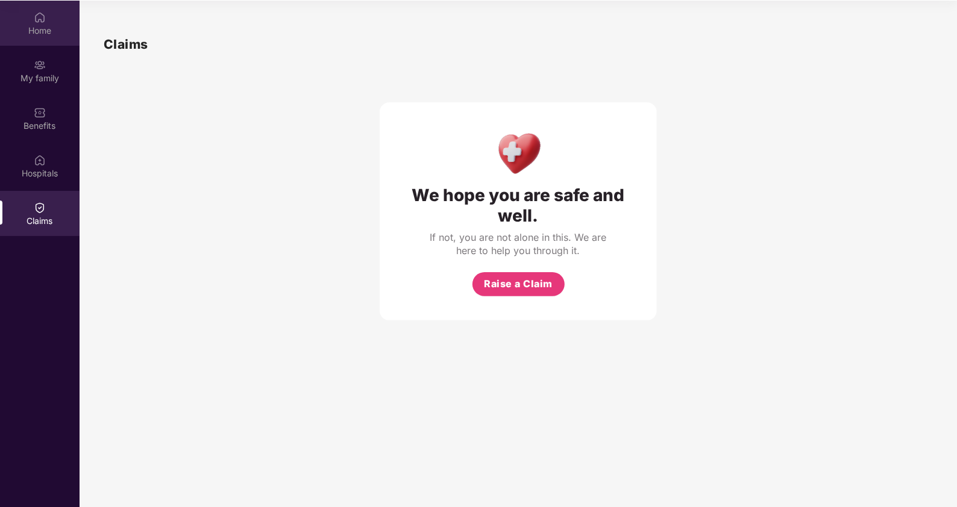
click at [40, 22] on img at bounding box center [40, 17] width 12 height 12
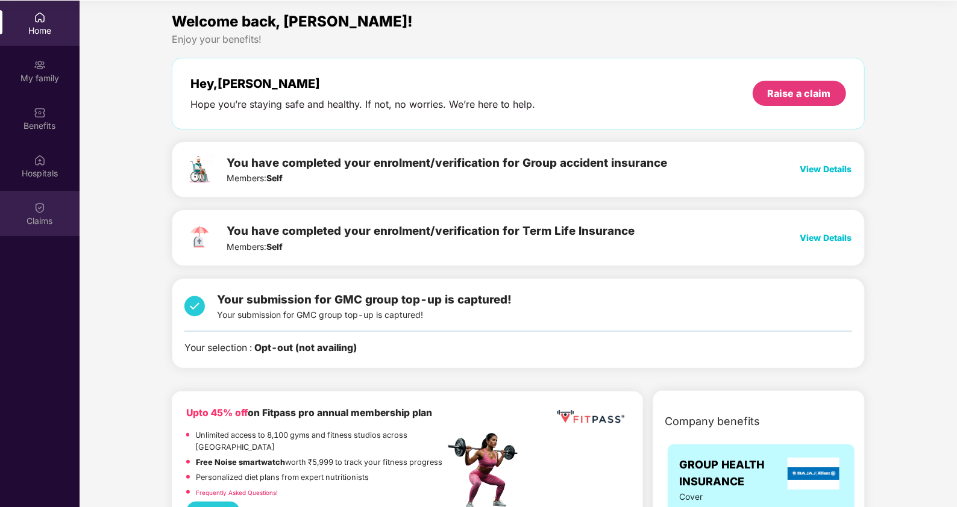
click at [33, 219] on div "Claims" at bounding box center [40, 221] width 80 height 12
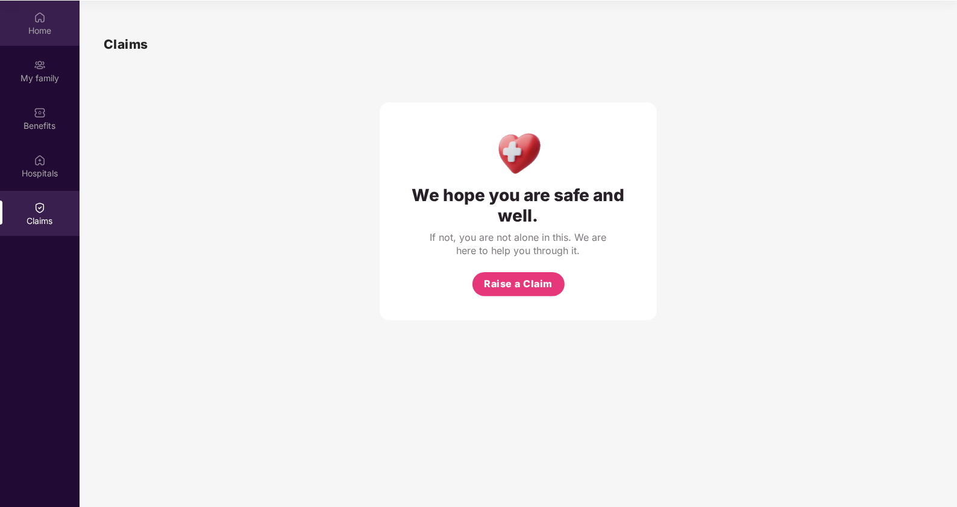
click at [51, 18] on div "Home" at bounding box center [40, 23] width 80 height 45
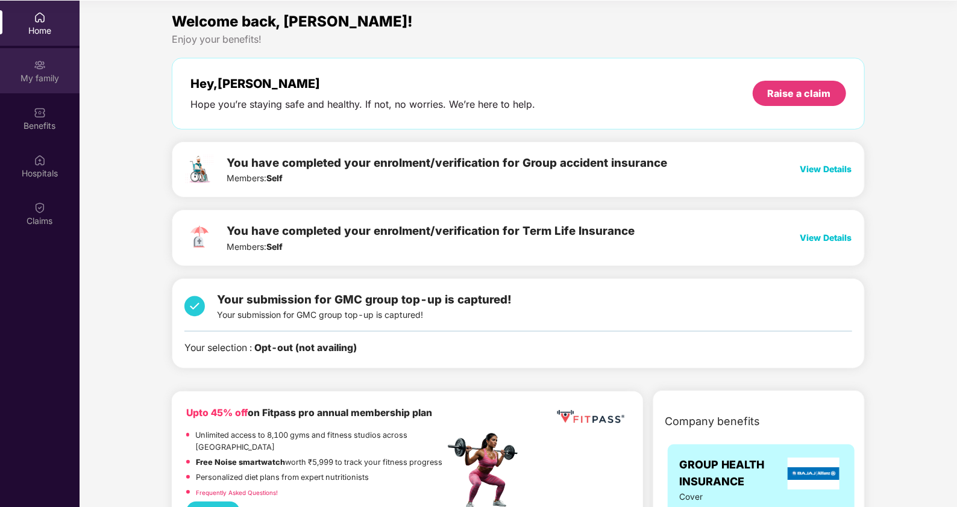
click at [12, 75] on div "My family" at bounding box center [40, 78] width 80 height 12
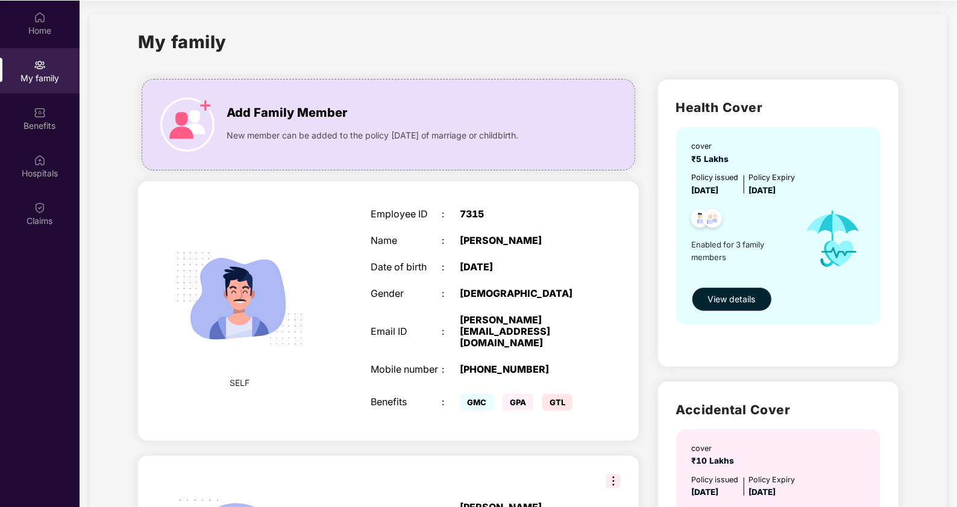
scroll to position [5, 0]
click at [55, 18] on div "Home" at bounding box center [40, 23] width 80 height 45
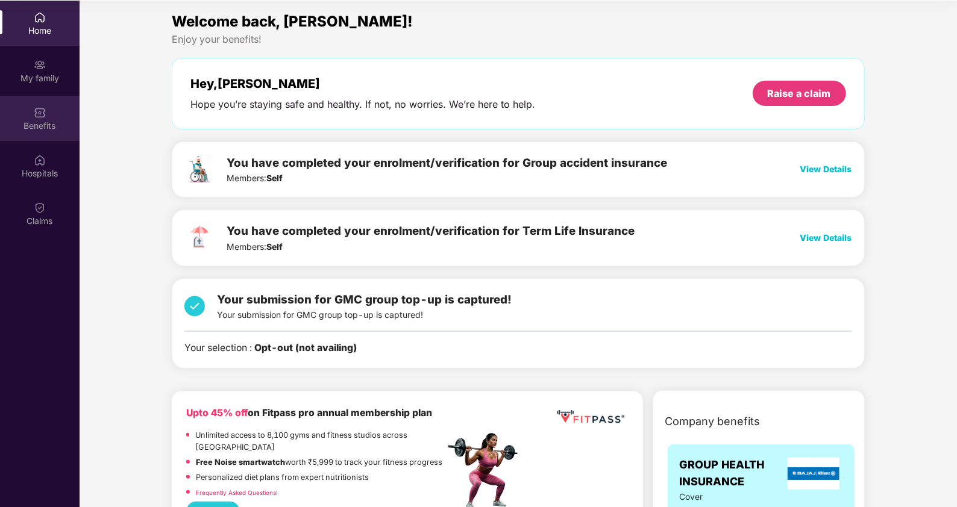
click at [51, 108] on div "Benefits" at bounding box center [40, 118] width 80 height 45
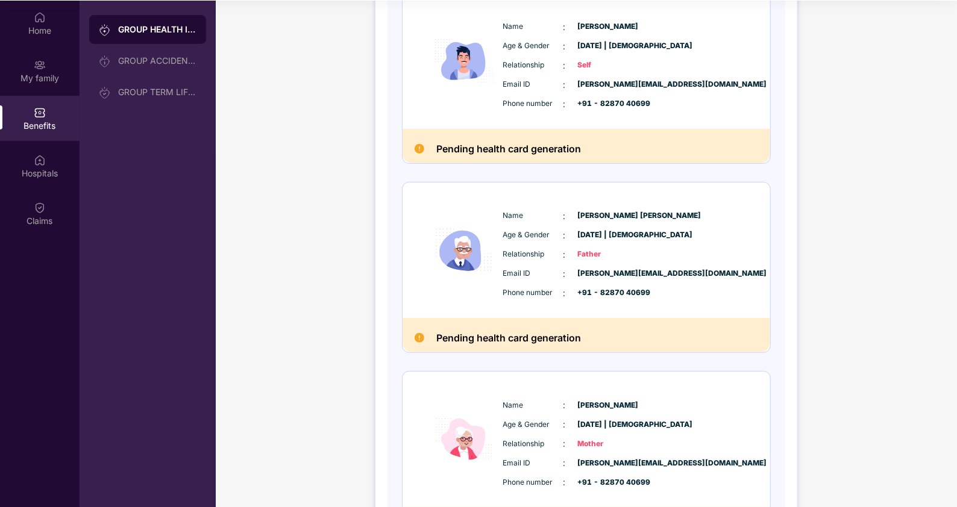
scroll to position [286, 0]
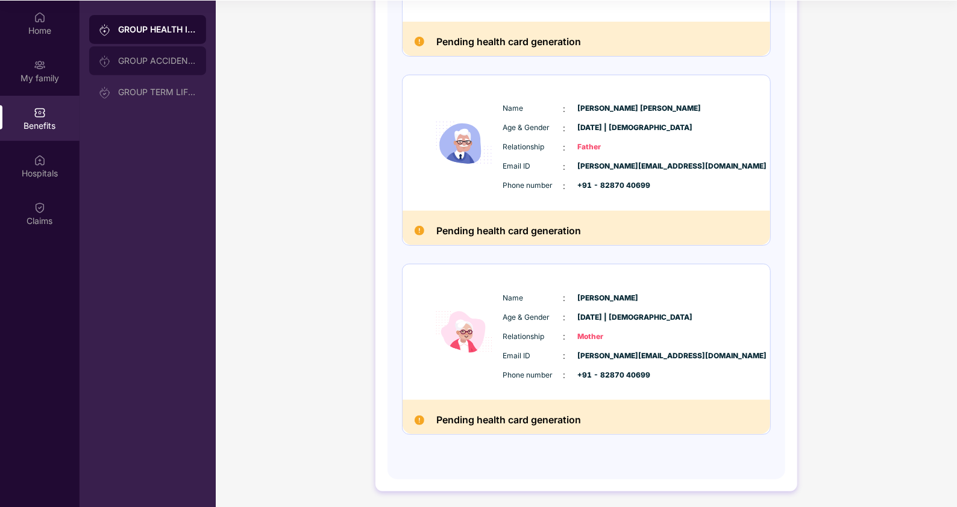
click at [163, 59] on div "GROUP ACCIDENTAL INSURANCE" at bounding box center [157, 61] width 78 height 10
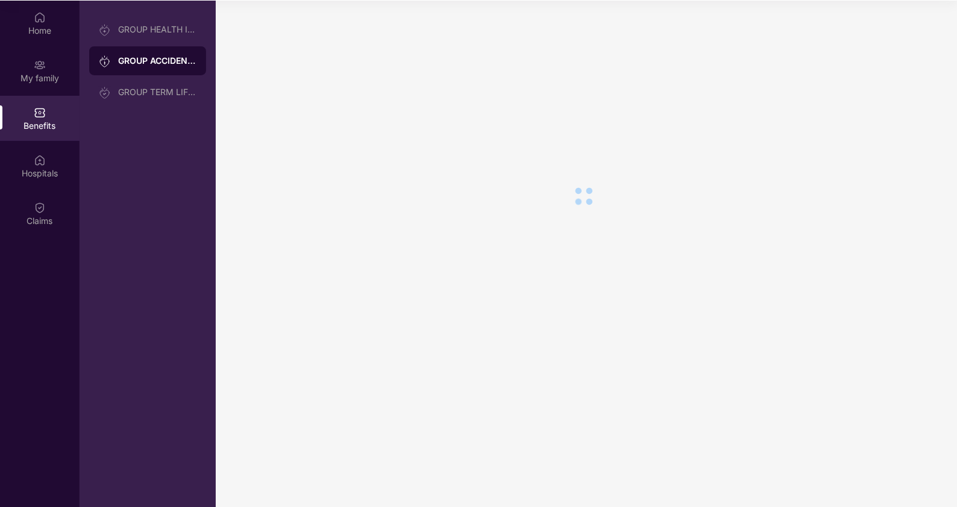
scroll to position [0, 0]
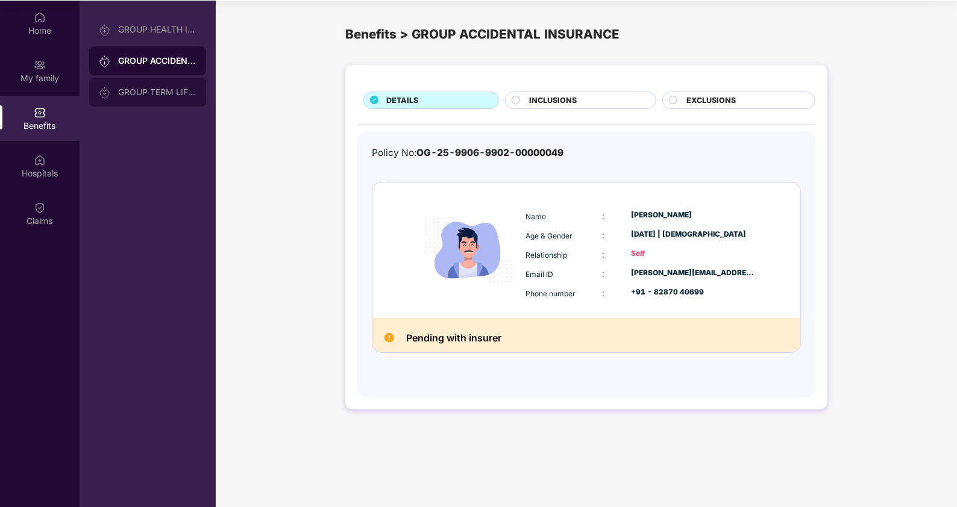
click at [145, 89] on div "GROUP TERM LIFE INSURANCE" at bounding box center [157, 92] width 78 height 10
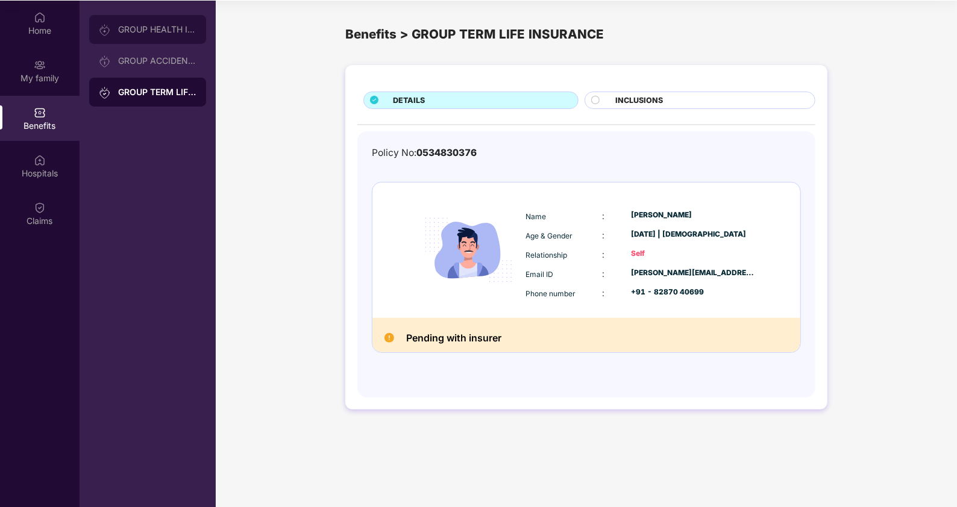
click at [148, 38] on div "GROUP HEALTH INSURANCE" at bounding box center [147, 29] width 117 height 29
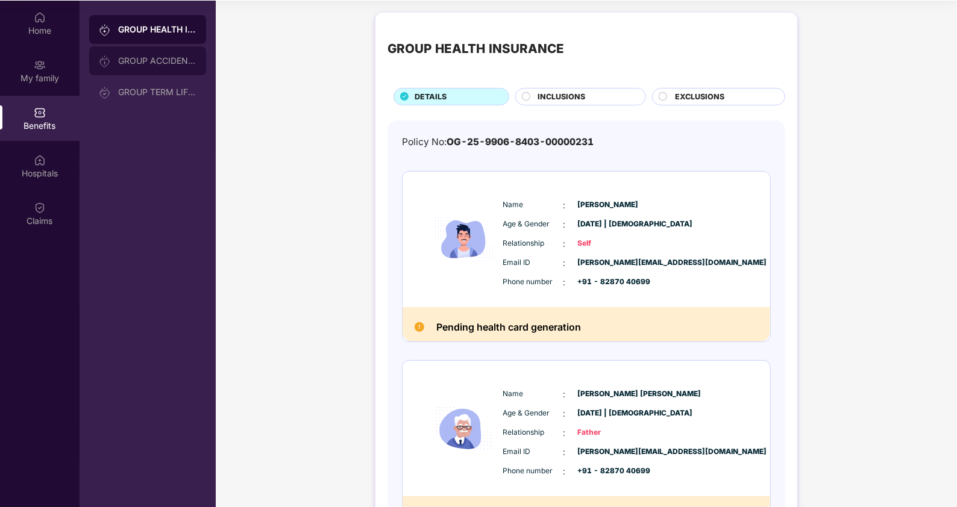
click at [160, 57] on div "GROUP ACCIDENTAL INSURANCE" at bounding box center [157, 61] width 78 height 10
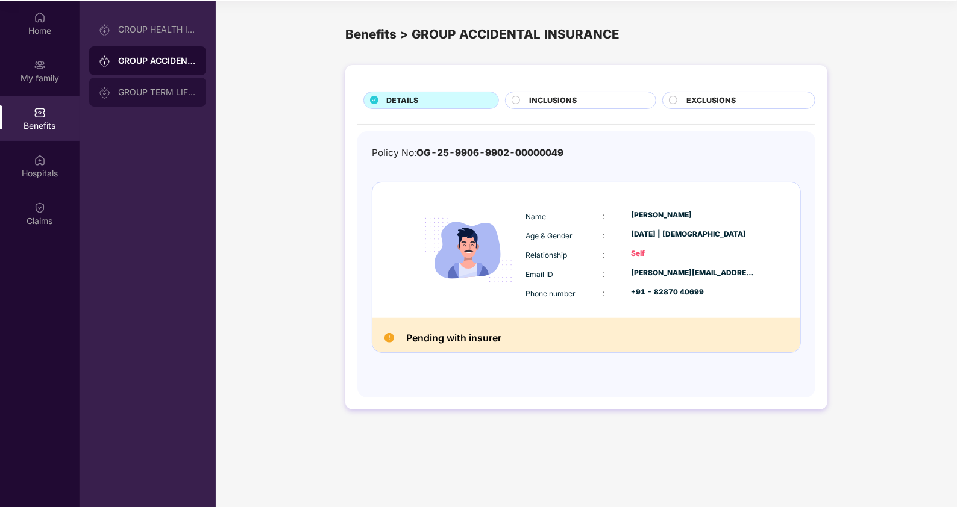
click at [155, 101] on div "GROUP TERM LIFE INSURANCE" at bounding box center [147, 92] width 117 height 29
